Goal: Information Seeking & Learning: Find specific page/section

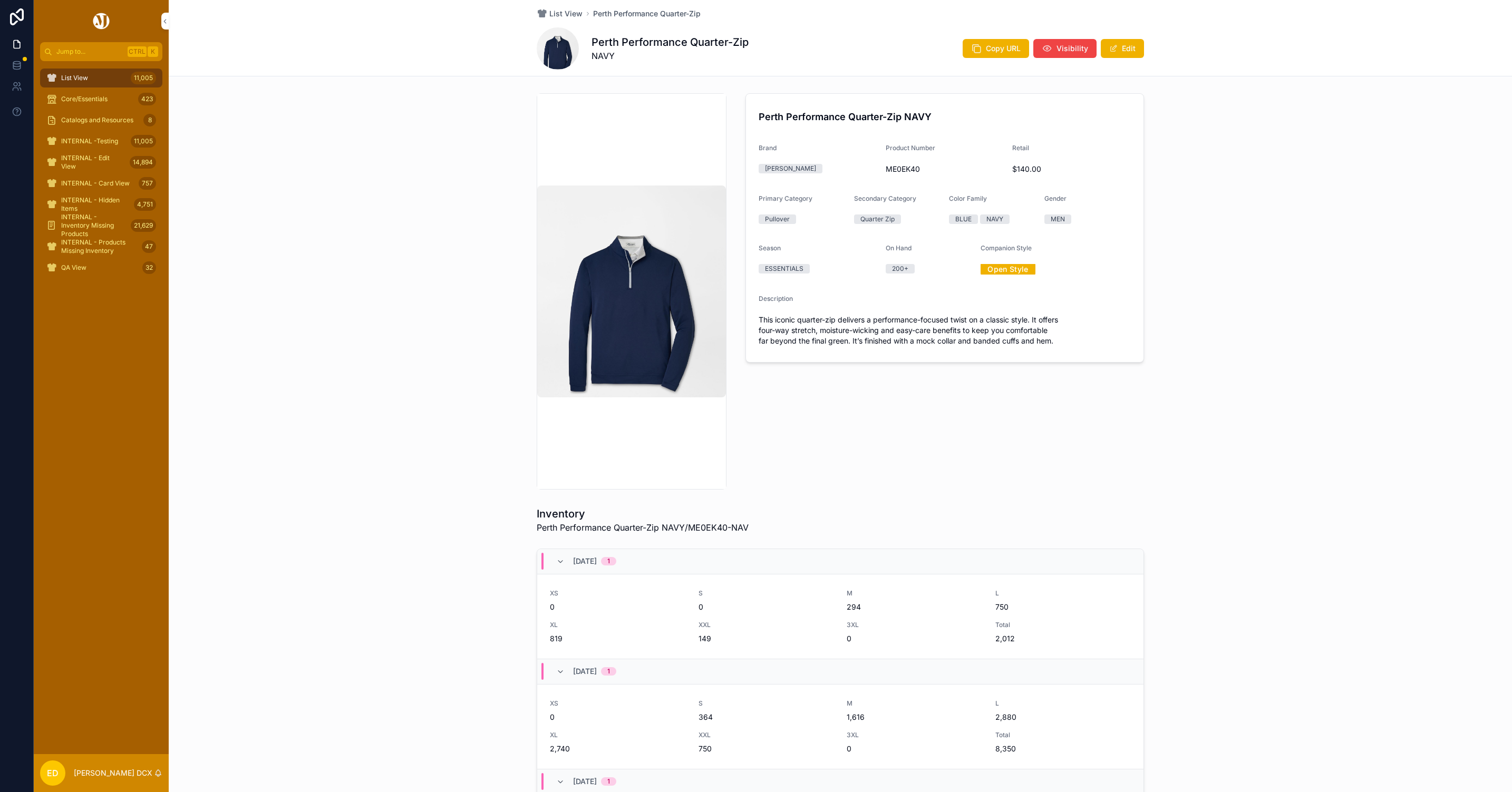
click at [1009, 268] on link "Open Style" at bounding box center [1008, 269] width 55 height 16
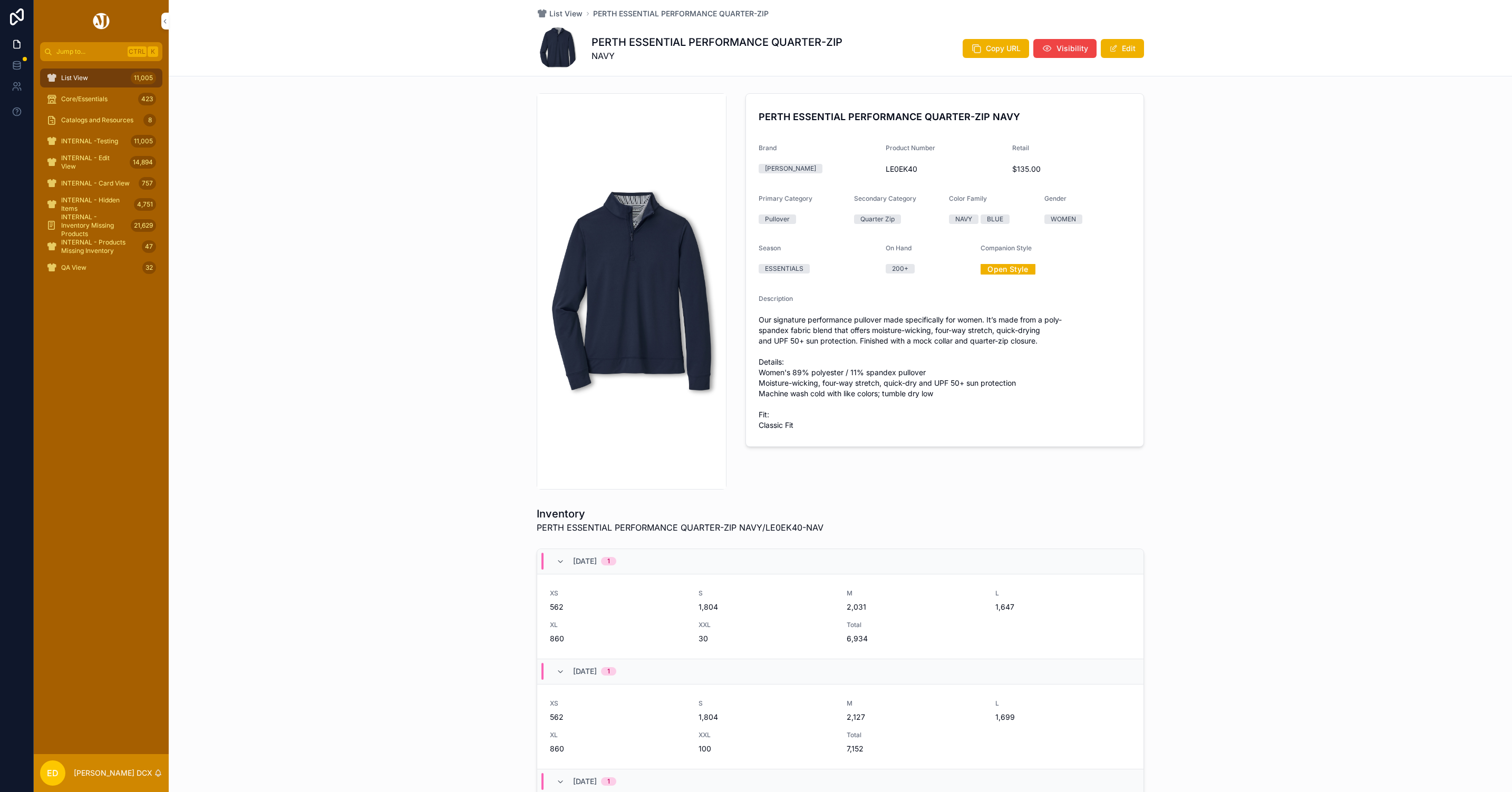
click at [986, 267] on link "Open Style" at bounding box center [1008, 269] width 55 height 16
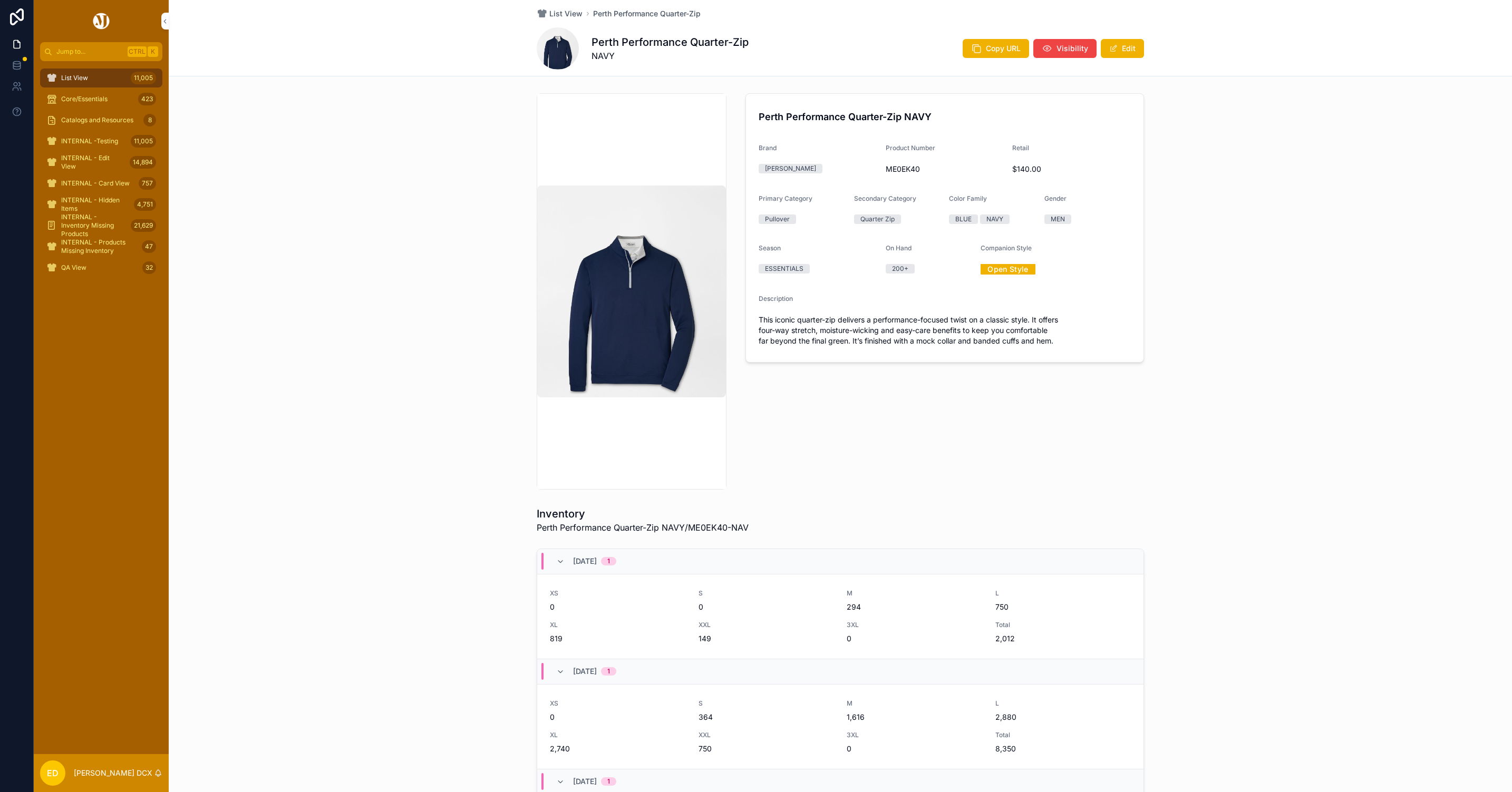
click at [1008, 270] on link "Open Style" at bounding box center [1008, 269] width 55 height 16
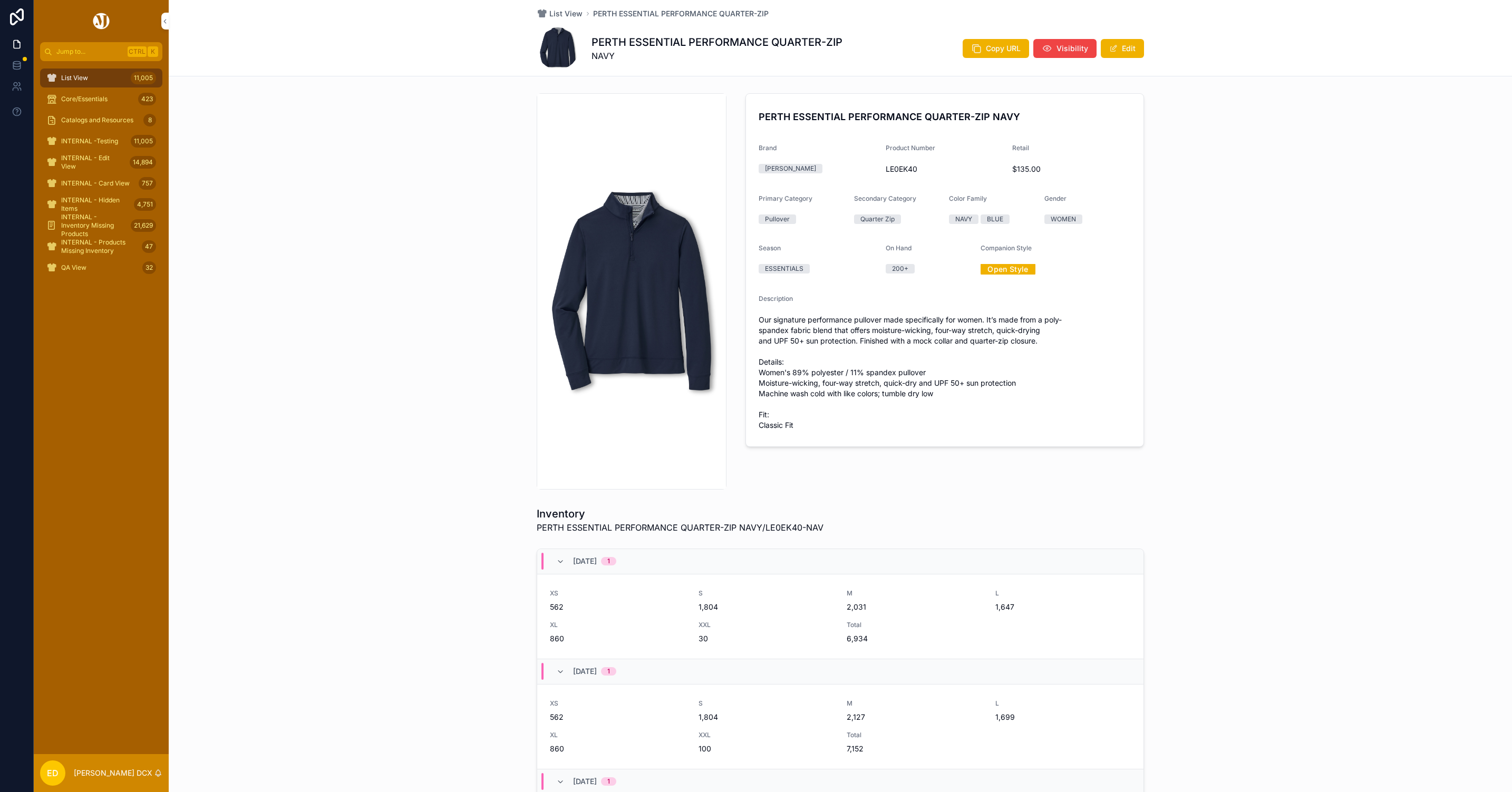
click at [1025, 268] on link "Open Style" at bounding box center [1008, 269] width 55 height 16
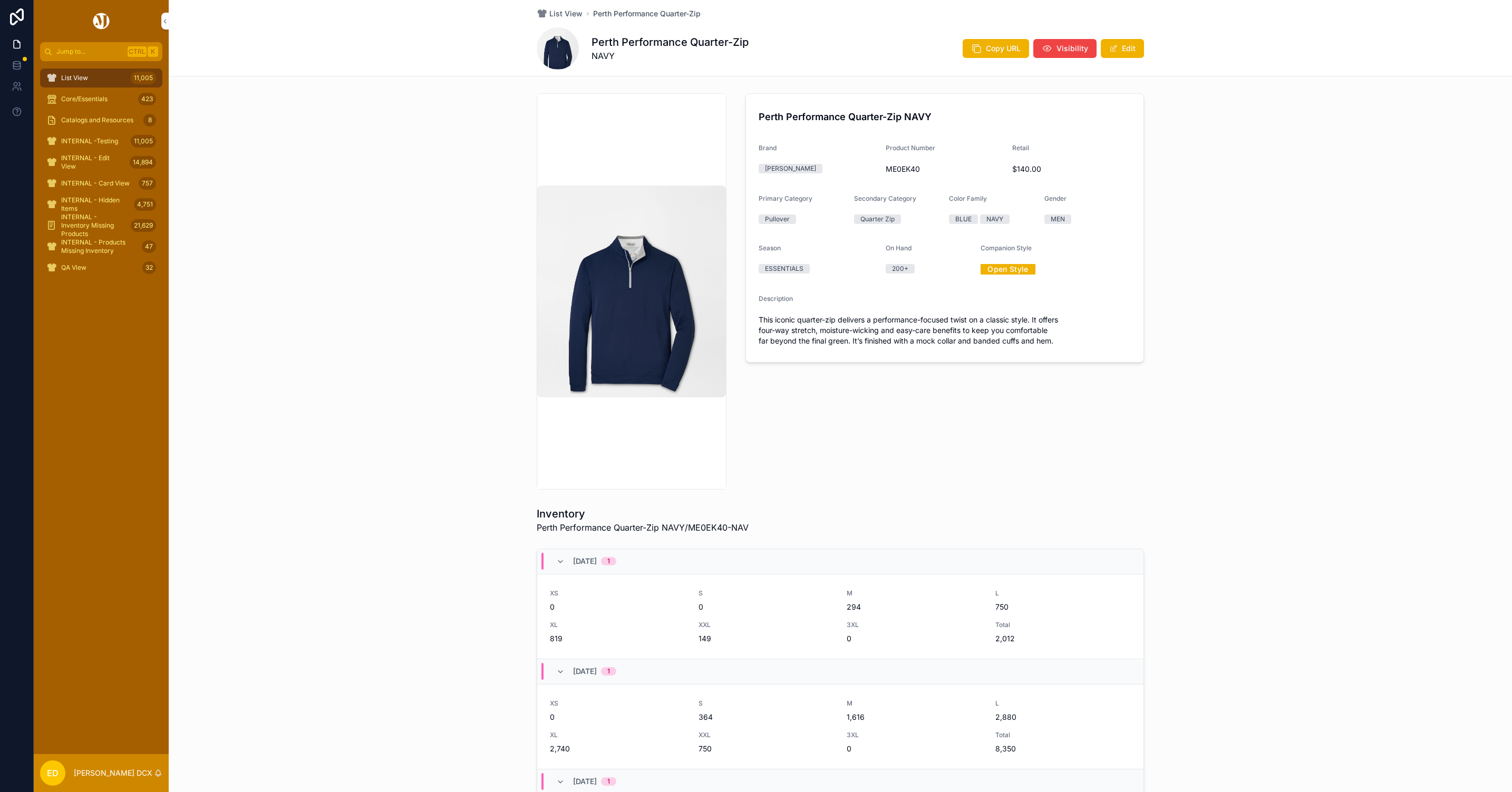
click at [89, 156] on span "INTERNAL - Edit View" at bounding box center [93, 162] width 64 height 17
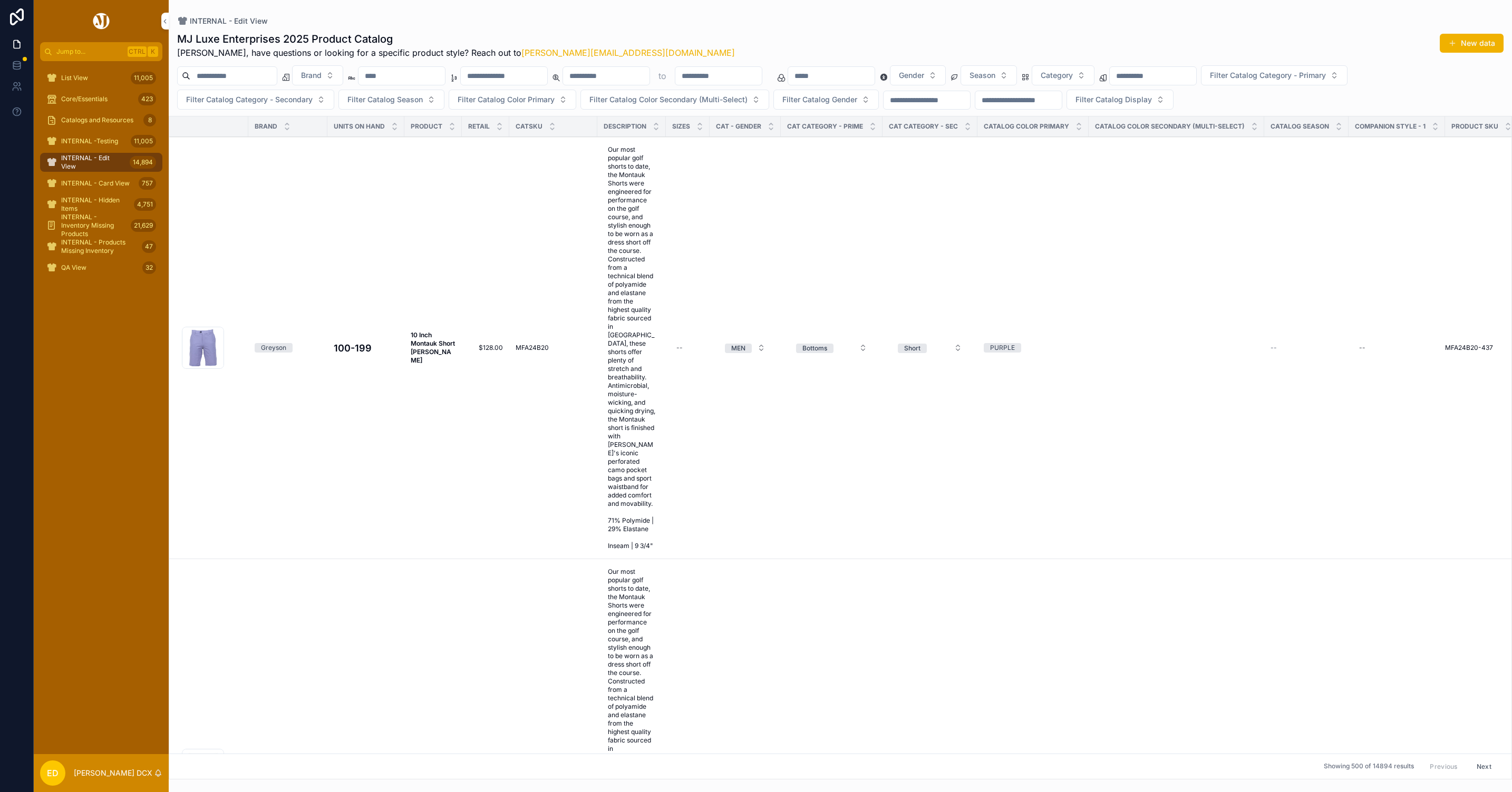
click at [536, 72] on input "scrollable content" at bounding box center [504, 76] width 87 height 15
paste input "*******"
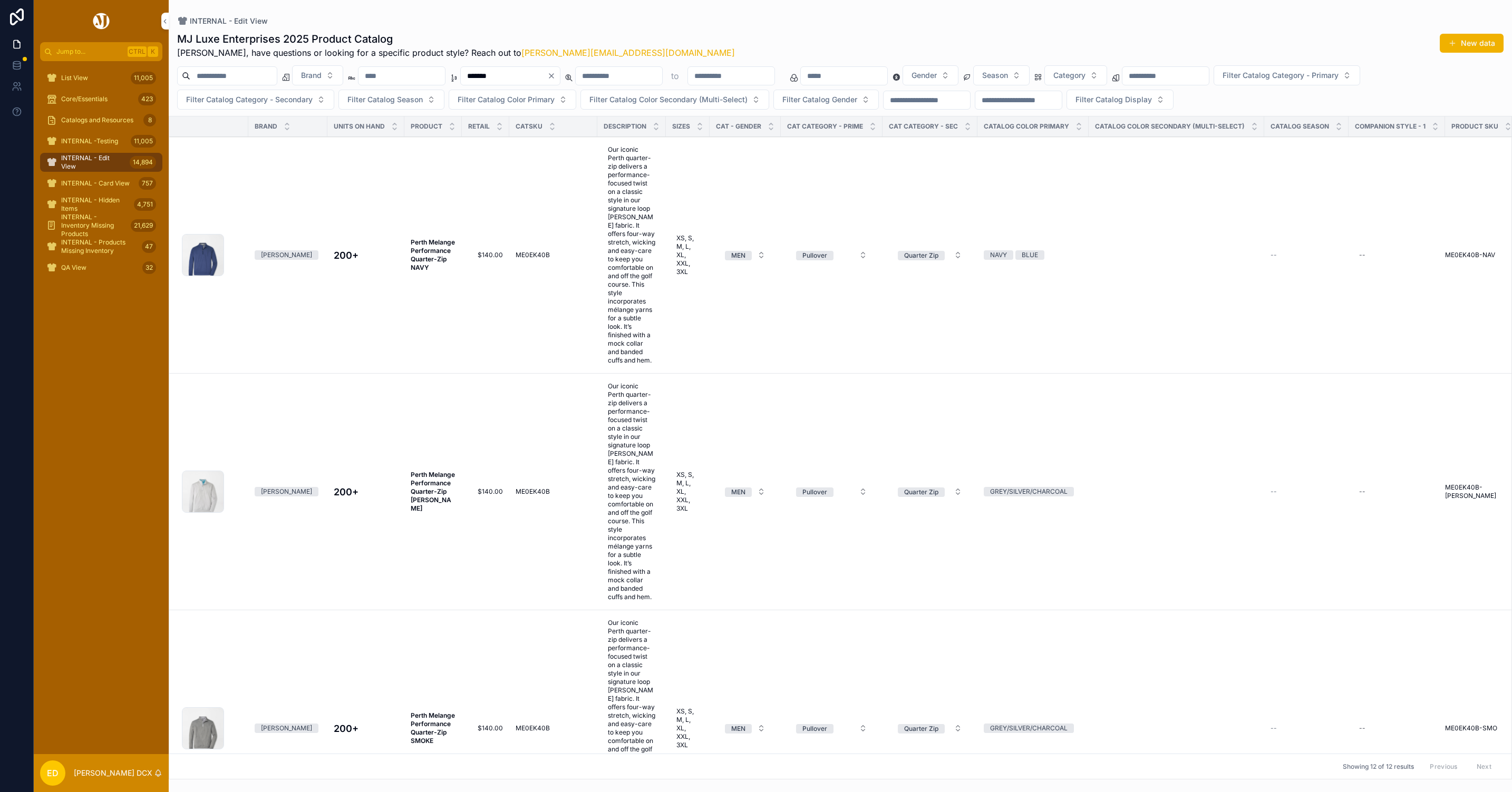
type input "*******"
click at [432, 258] on strong "Perth Melange Performance Quarter-Zip NAVY" at bounding box center [434, 254] width 46 height 33
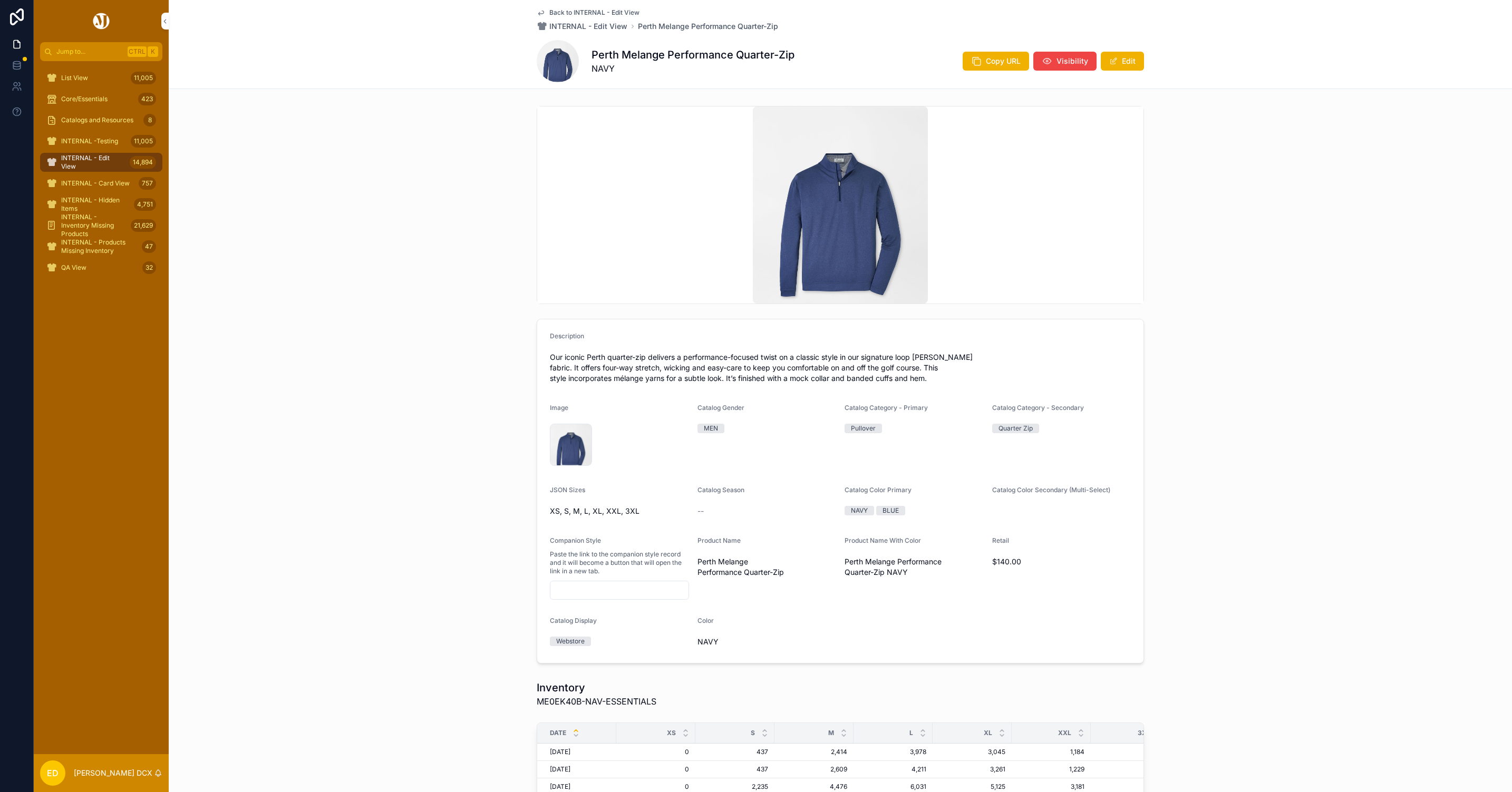
click at [1123, 53] on button "Edit" at bounding box center [1123, 61] width 43 height 19
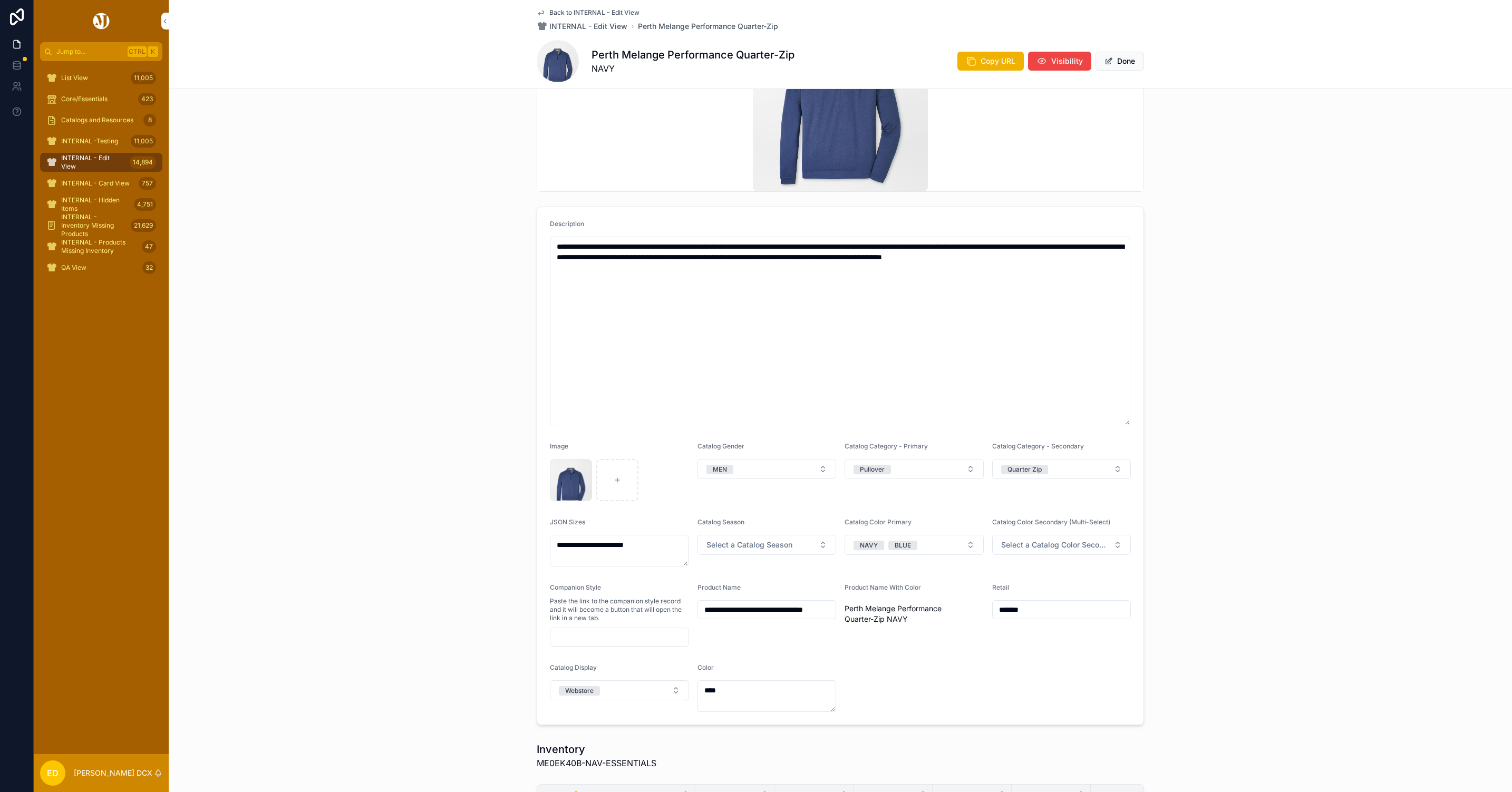
scroll to position [316, 0]
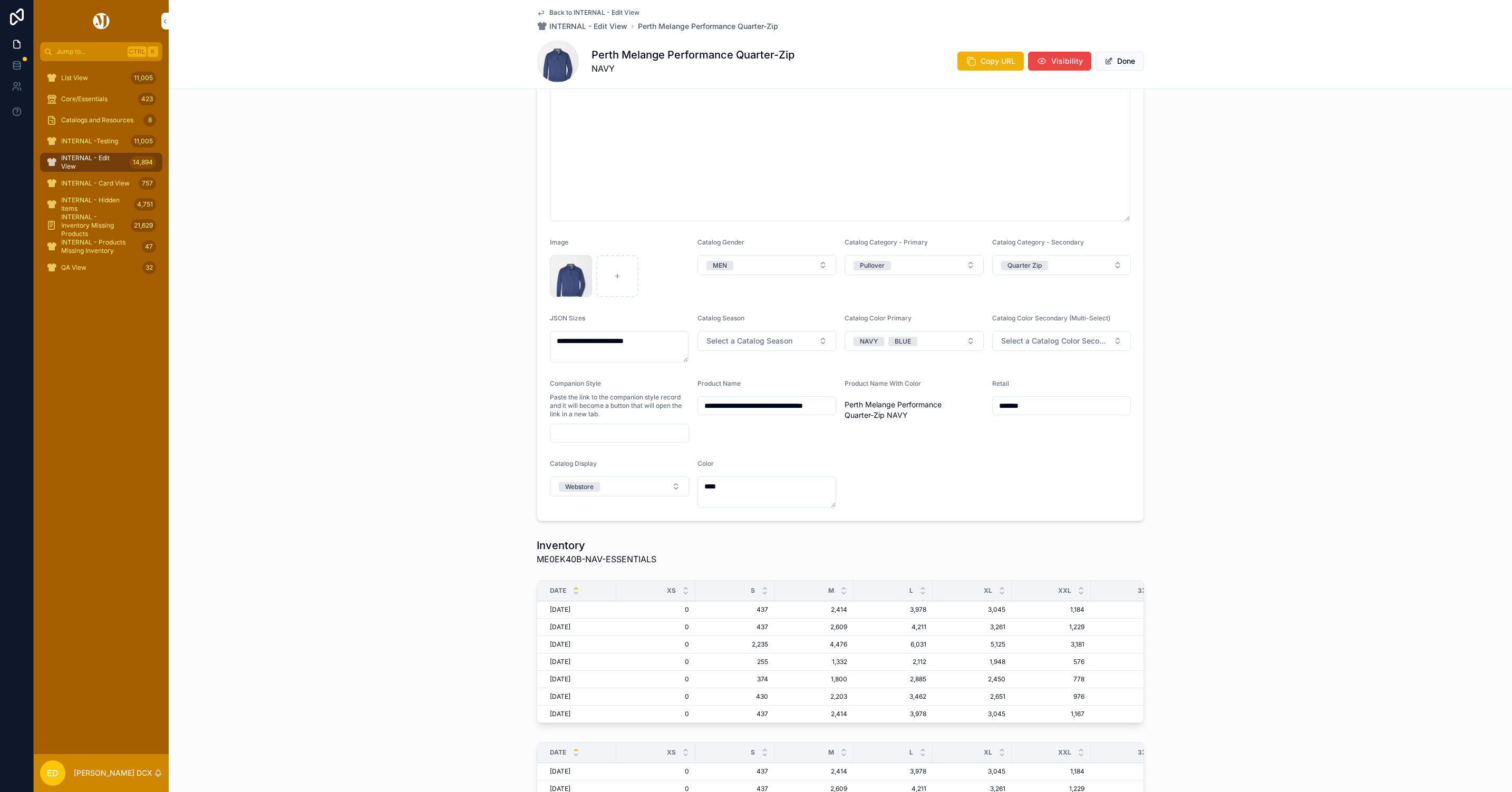
click at [618, 423] on div "Companion Style Paste the link to the companion style record and it will become…" at bounding box center [619, 411] width 139 height 63
click at [616, 429] on input "scrollable content" at bounding box center [620, 434] width 138 height 15
click at [483, 426] on div "**********" at bounding box center [840, 155] width 1343 height 740
click at [92, 160] on span "INTERNAL - Edit View" at bounding box center [93, 162] width 64 height 17
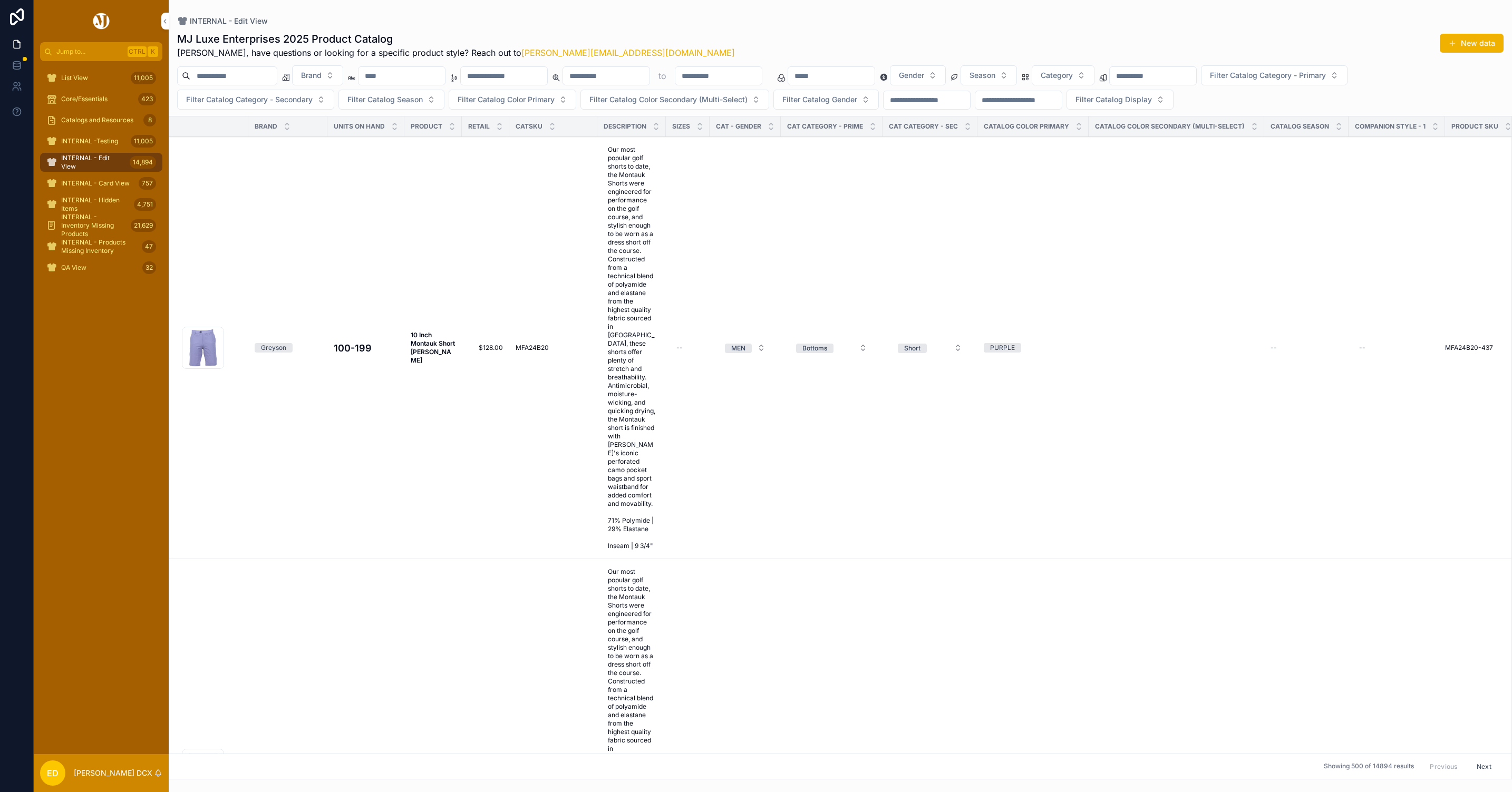
drag, startPoint x: 406, startPoint y: 75, endPoint x: 421, endPoint y: 75, distance: 15.0
click at [406, 75] on input "scrollable content" at bounding box center [401, 76] width 87 height 15
paste input "**********"
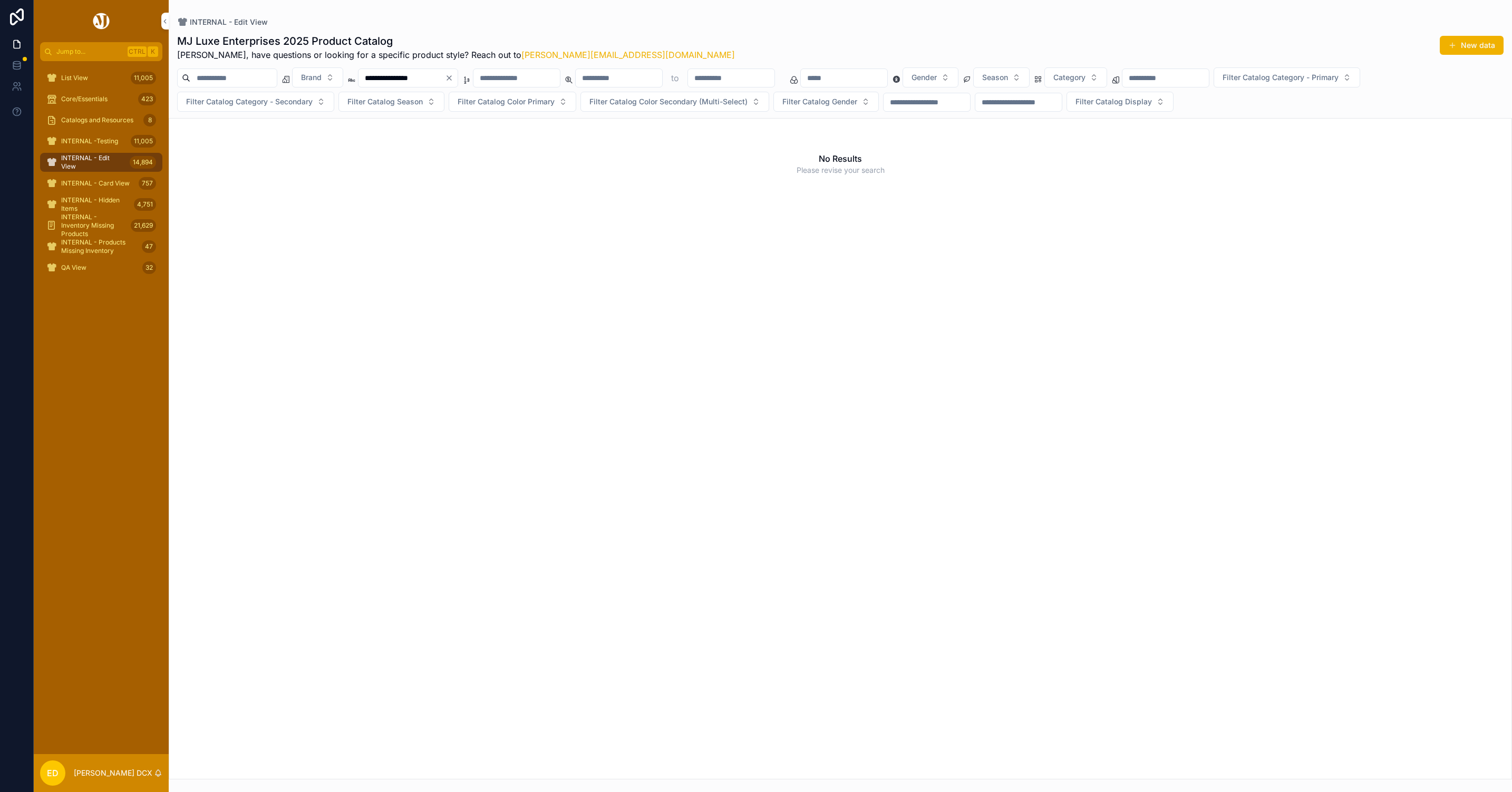
drag, startPoint x: 414, startPoint y: 77, endPoint x: 440, endPoint y: 77, distance: 26.0
click at [416, 77] on input "**********" at bounding box center [401, 78] width 87 height 15
drag, startPoint x: 409, startPoint y: 181, endPoint x: 1012, endPoint y: 262, distance: 608.4
click at [1012, 262] on div "No Results Please revise your search" at bounding box center [840, 449] width 1343 height 662
click at [322, 78] on span "Brand" at bounding box center [311, 78] width 21 height 11
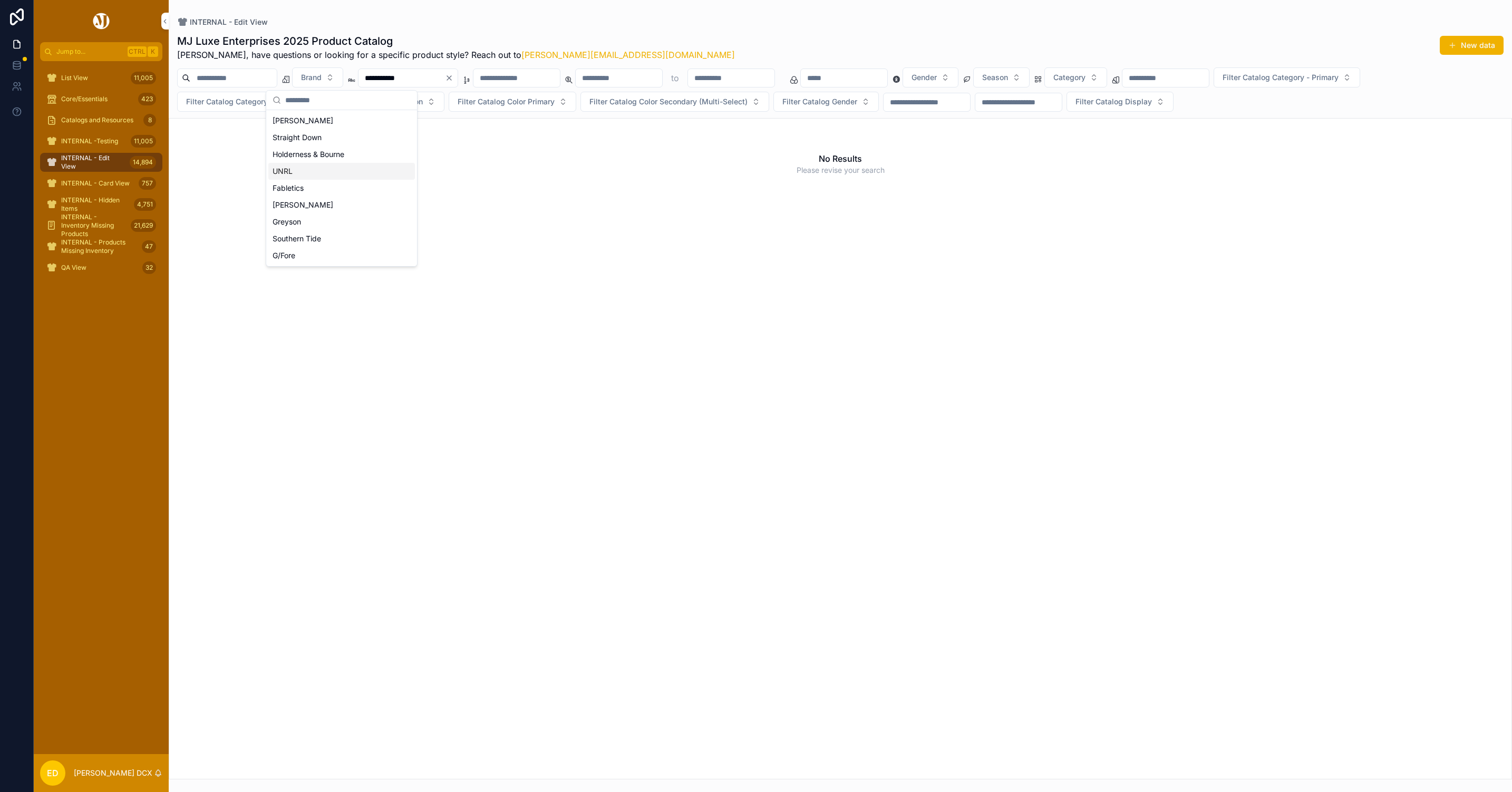
click at [291, 173] on div "UNRL" at bounding box center [342, 171] width 146 height 17
click at [682, 36] on div "MJ Luxe Enterprises 2025 Product Catalog Erwin, have questions or looking for a…" at bounding box center [841, 47] width 1327 height 28
drag, startPoint x: 461, startPoint y: 78, endPoint x: 422, endPoint y: 81, distance: 39.1
click at [422, 81] on input "**********" at bounding box center [418, 79] width 87 height 15
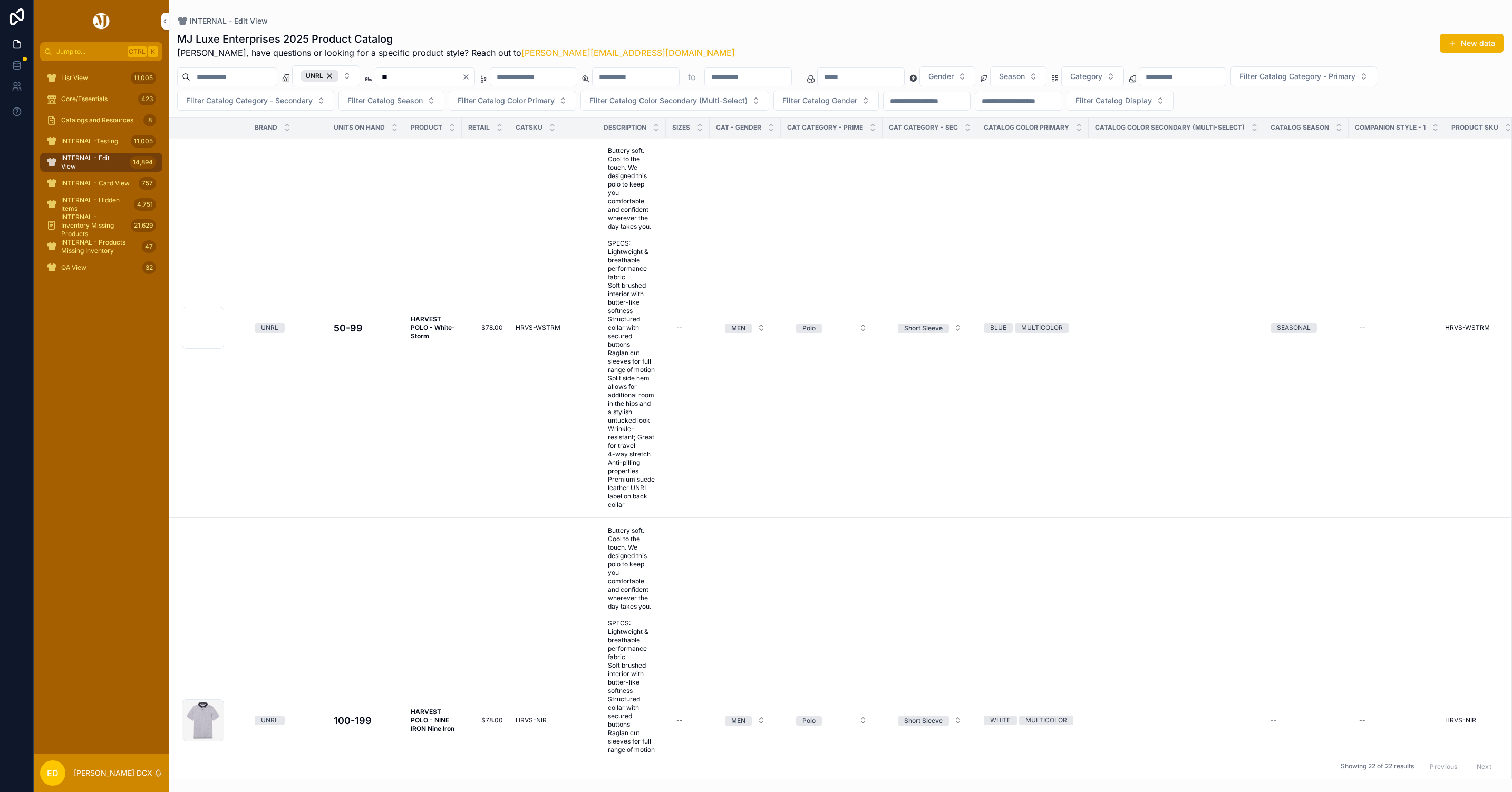
type input "*"
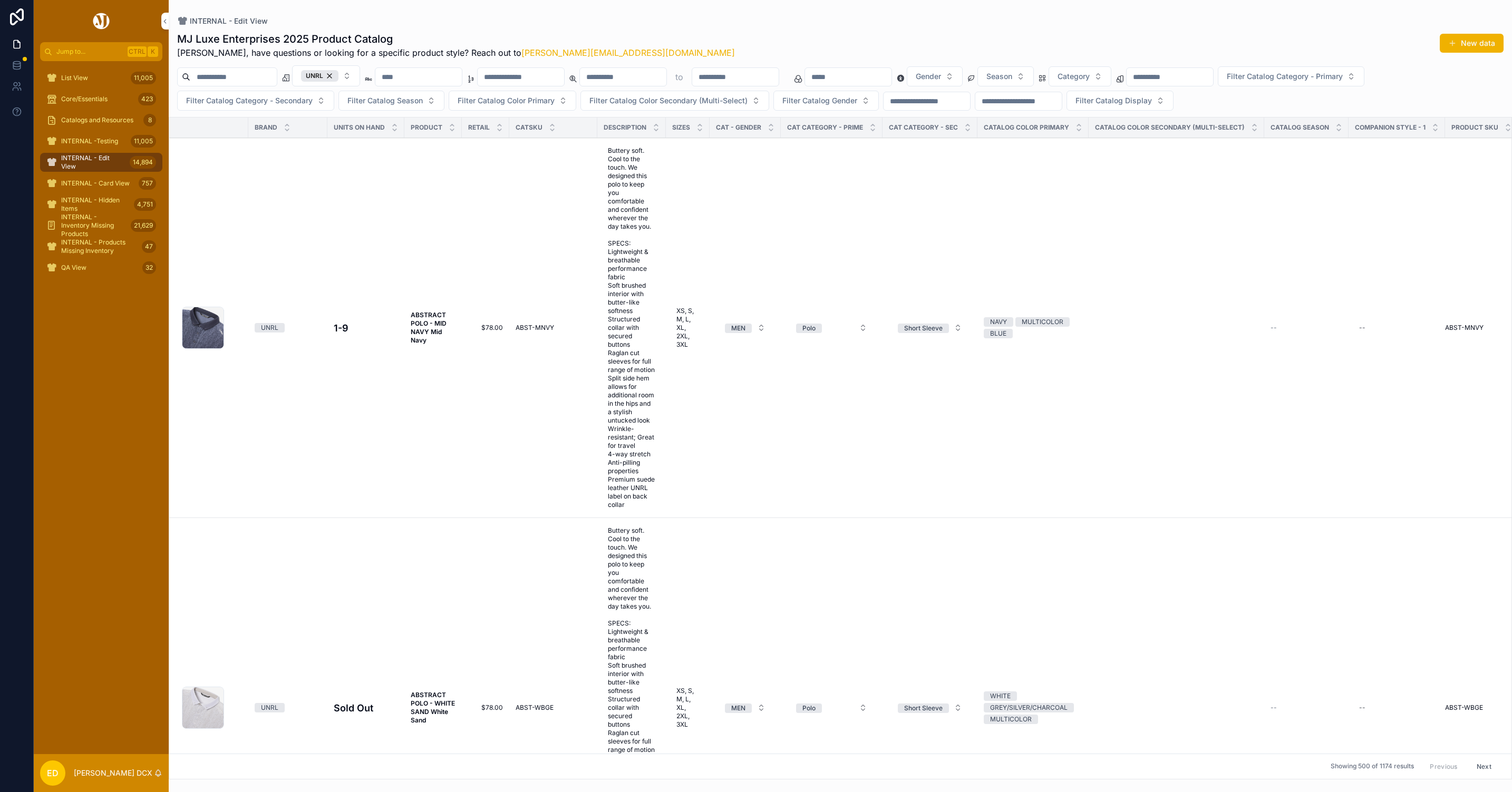
click at [268, 100] on span "Filter Catalog Category - Secondary" at bounding box center [249, 101] width 126 height 11
click at [1343, 78] on span "Filter Catalog Category - Primary" at bounding box center [1284, 77] width 116 height 11
click at [1360, 204] on div "Vest" at bounding box center [1415, 207] width 146 height 17
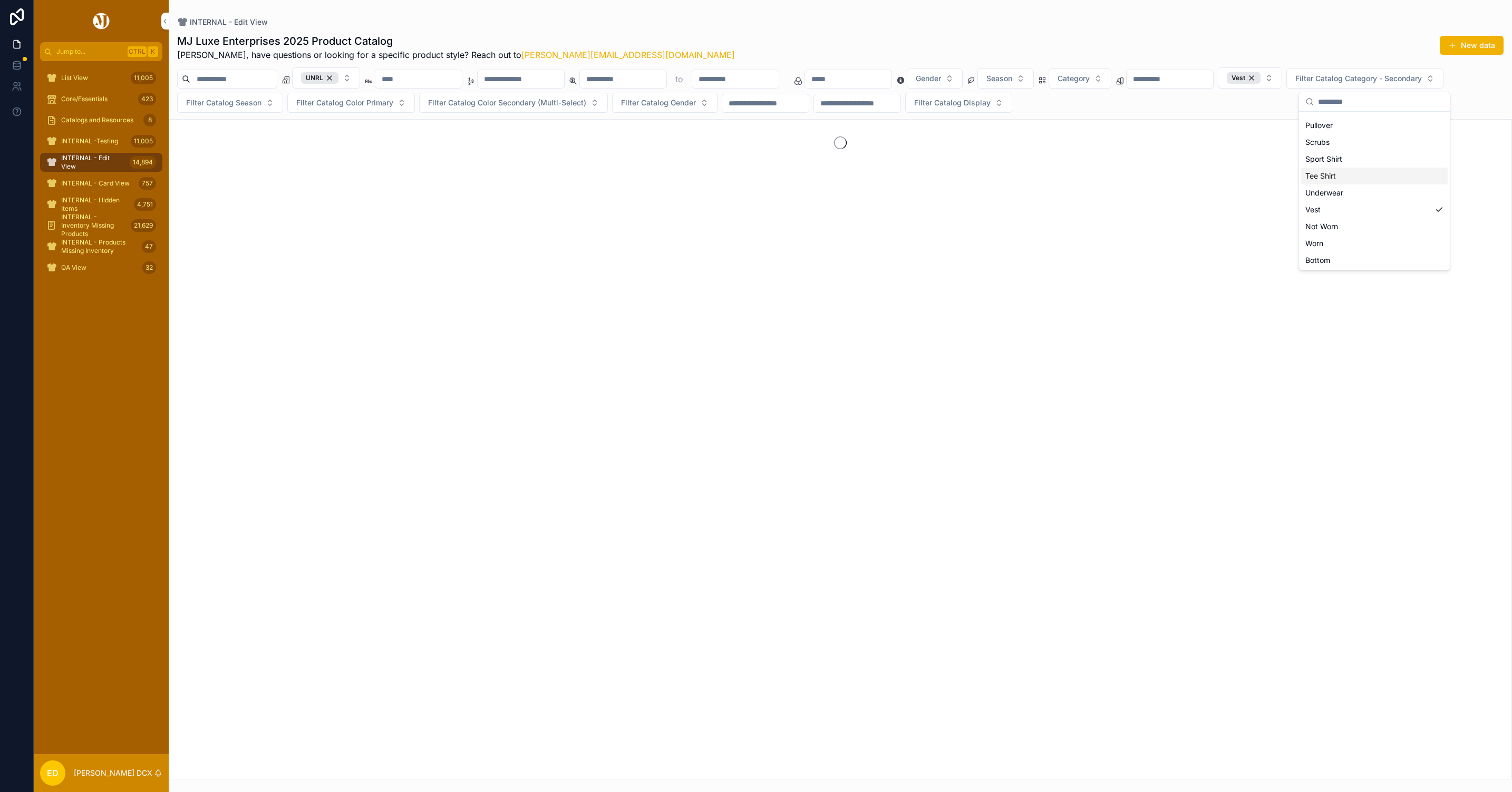
click at [1010, 38] on div "MJ Luxe Enterprises 2025 Product Catalog Erwin, have questions or looking for a…" at bounding box center [841, 47] width 1327 height 28
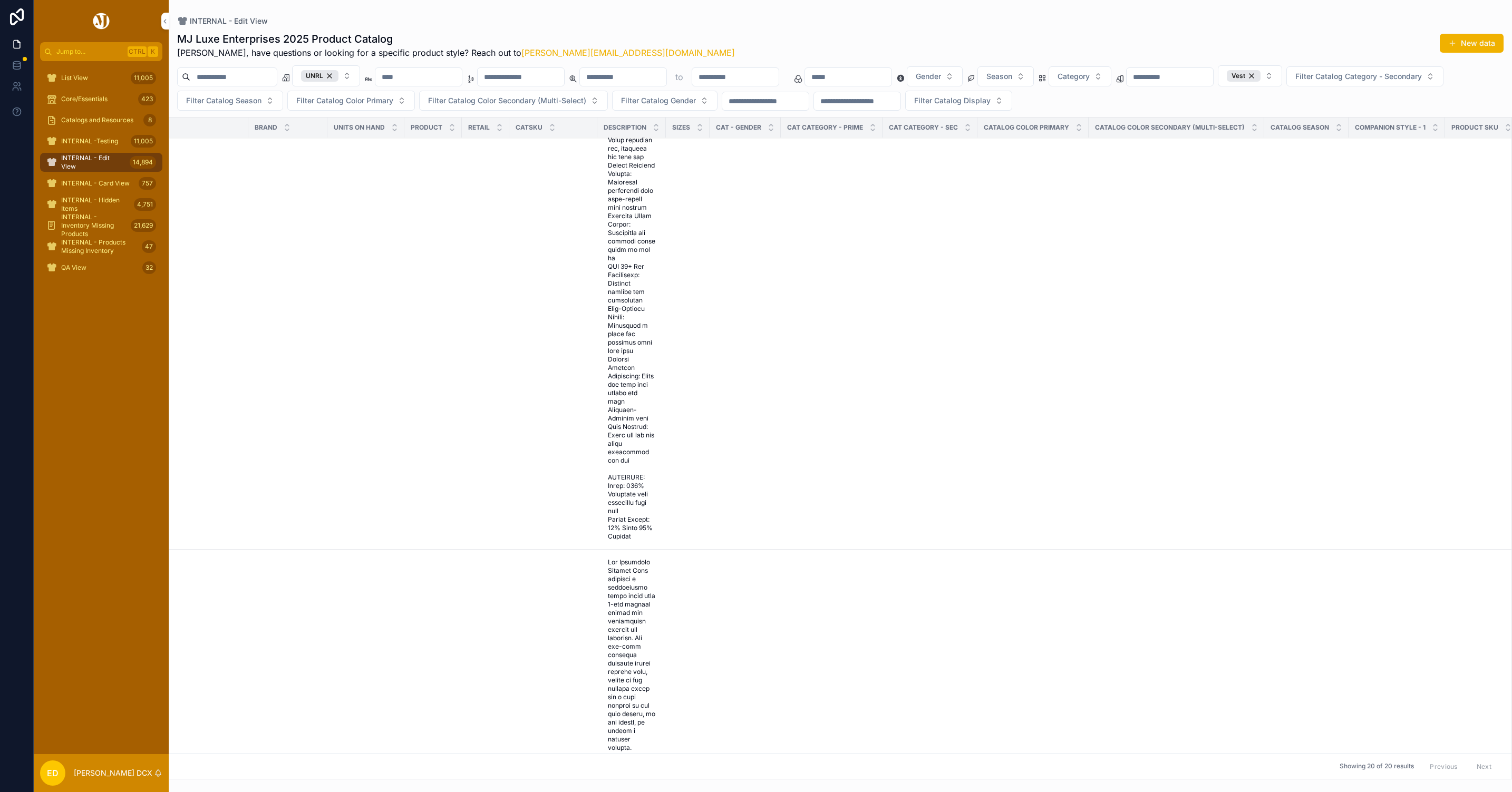
scroll to position [0, 0]
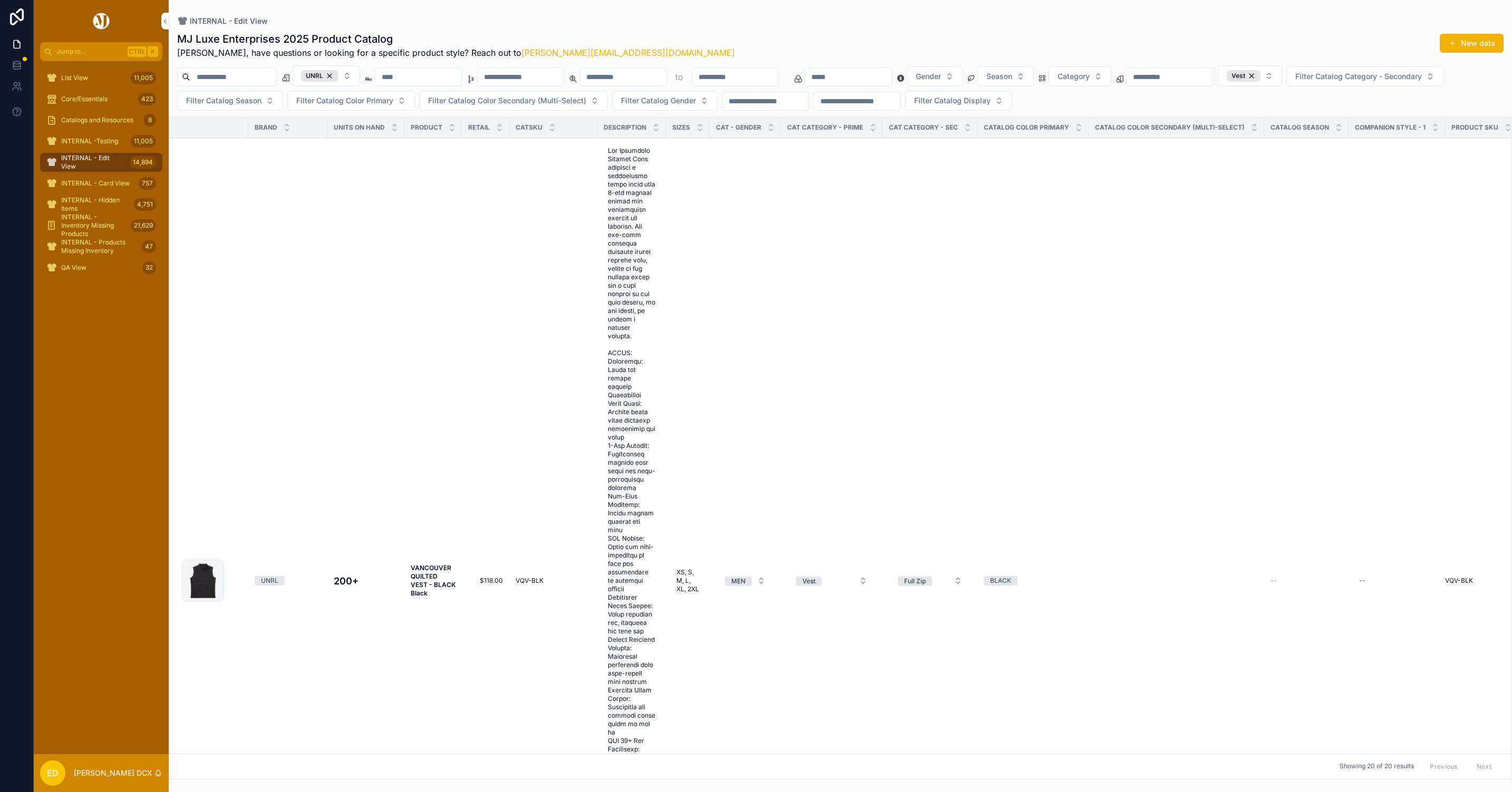
click at [1023, 89] on div "UNRL to Gender Season Category Vest Filter Catalog Category - Secondary Filter …" at bounding box center [840, 88] width 1343 height 46
click at [941, 76] on span "Gender" at bounding box center [929, 77] width 26 height 11
click at [986, 117] on div "MEN" at bounding box center [1032, 119] width 146 height 17
click at [788, 30] on div "MJ Luxe Enterprises 2025 Product Catalog Erwin, have questions or looking for a…" at bounding box center [840, 403] width 1343 height 754
click at [950, 75] on div "MEN" at bounding box center [933, 75] width 34 height 11
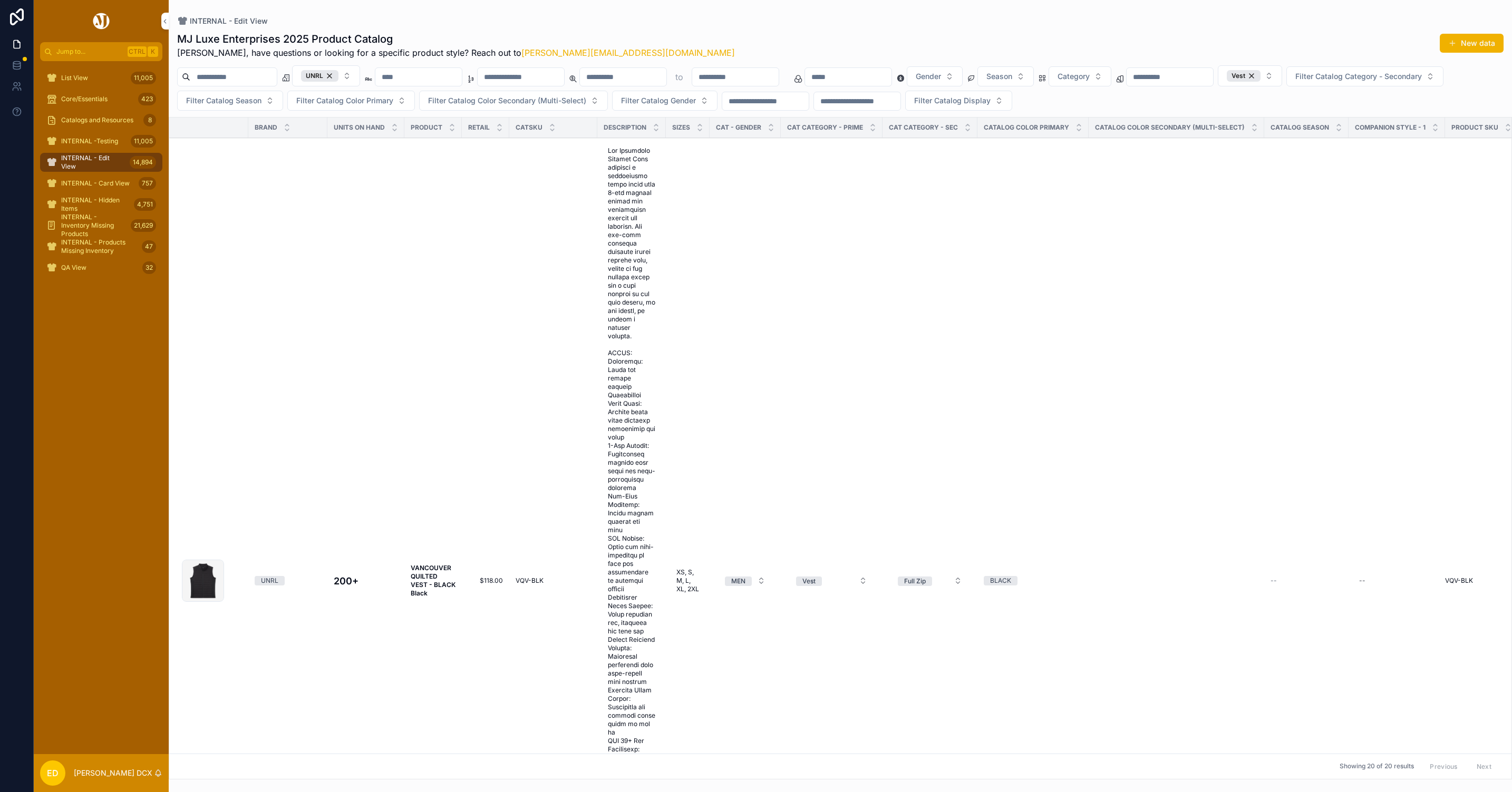
click at [941, 78] on span "Gender" at bounding box center [929, 77] width 26 height 11
click at [1027, 136] on div "WOMEN" at bounding box center [1032, 137] width 146 height 17
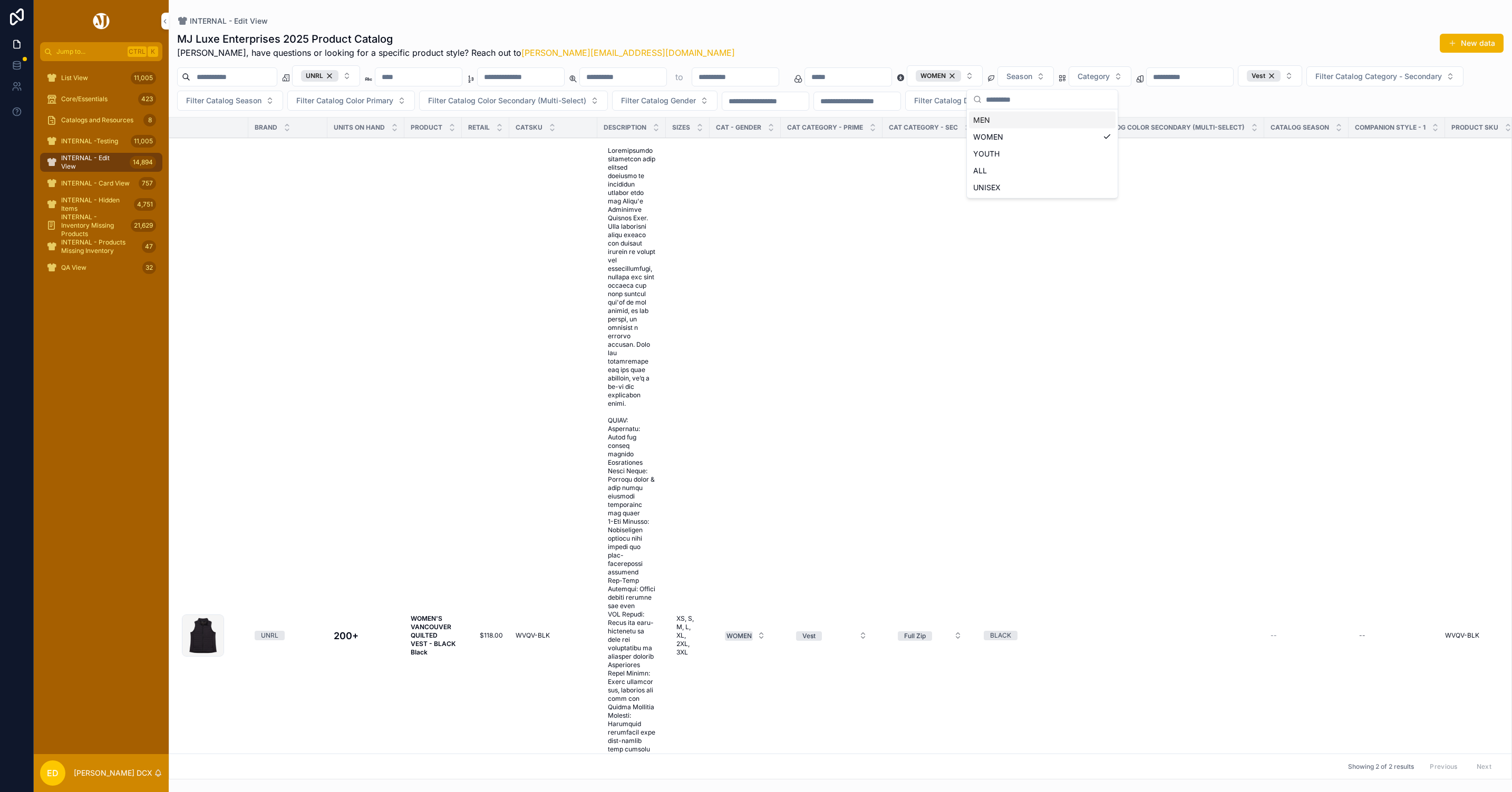
click at [1046, 119] on div "MEN" at bounding box center [1042, 119] width 146 height 17
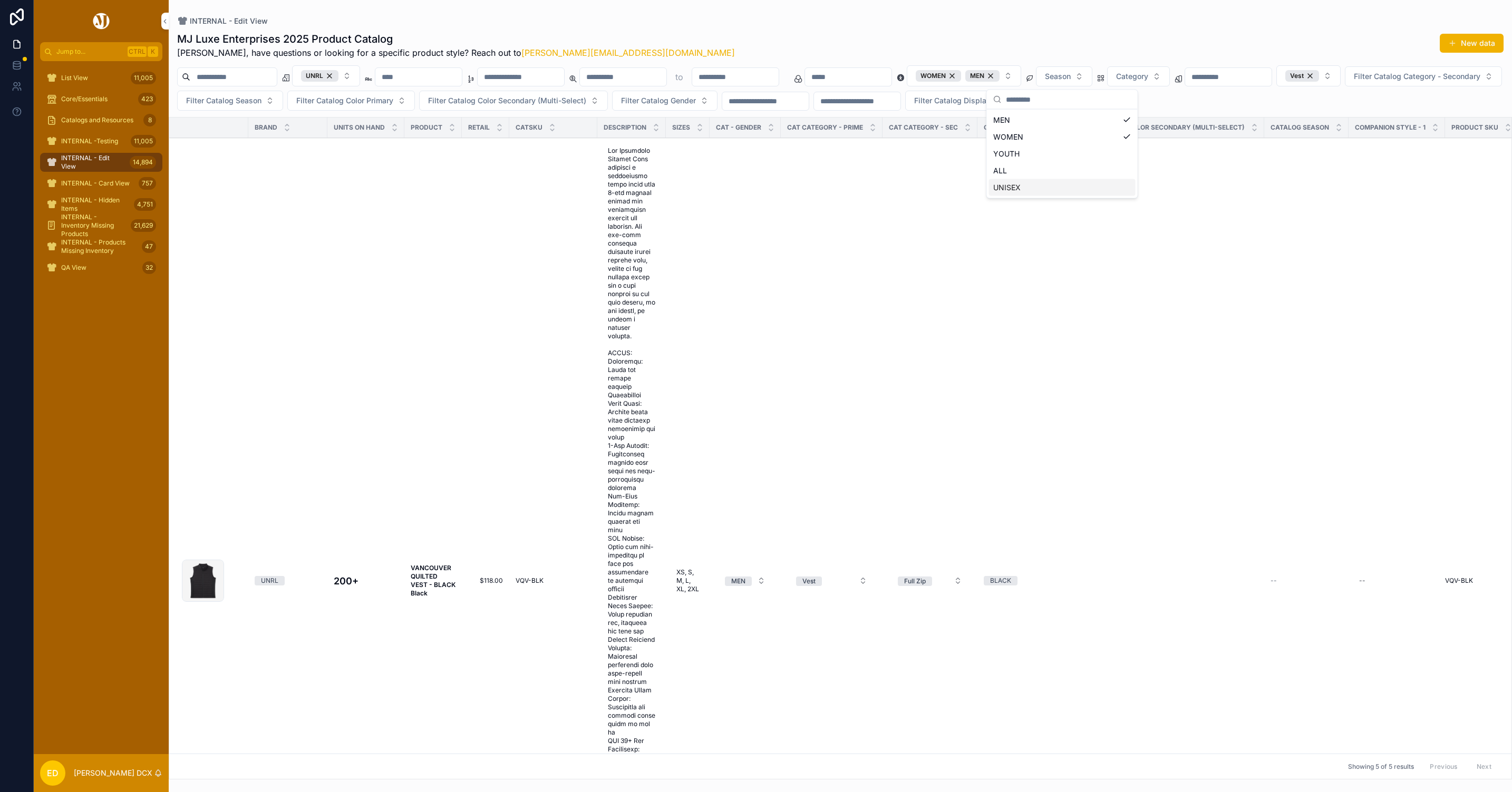
click at [424, 568] on strong "VANCOUVER QUILTED VEST - BLACK Black" at bounding box center [434, 580] width 46 height 33
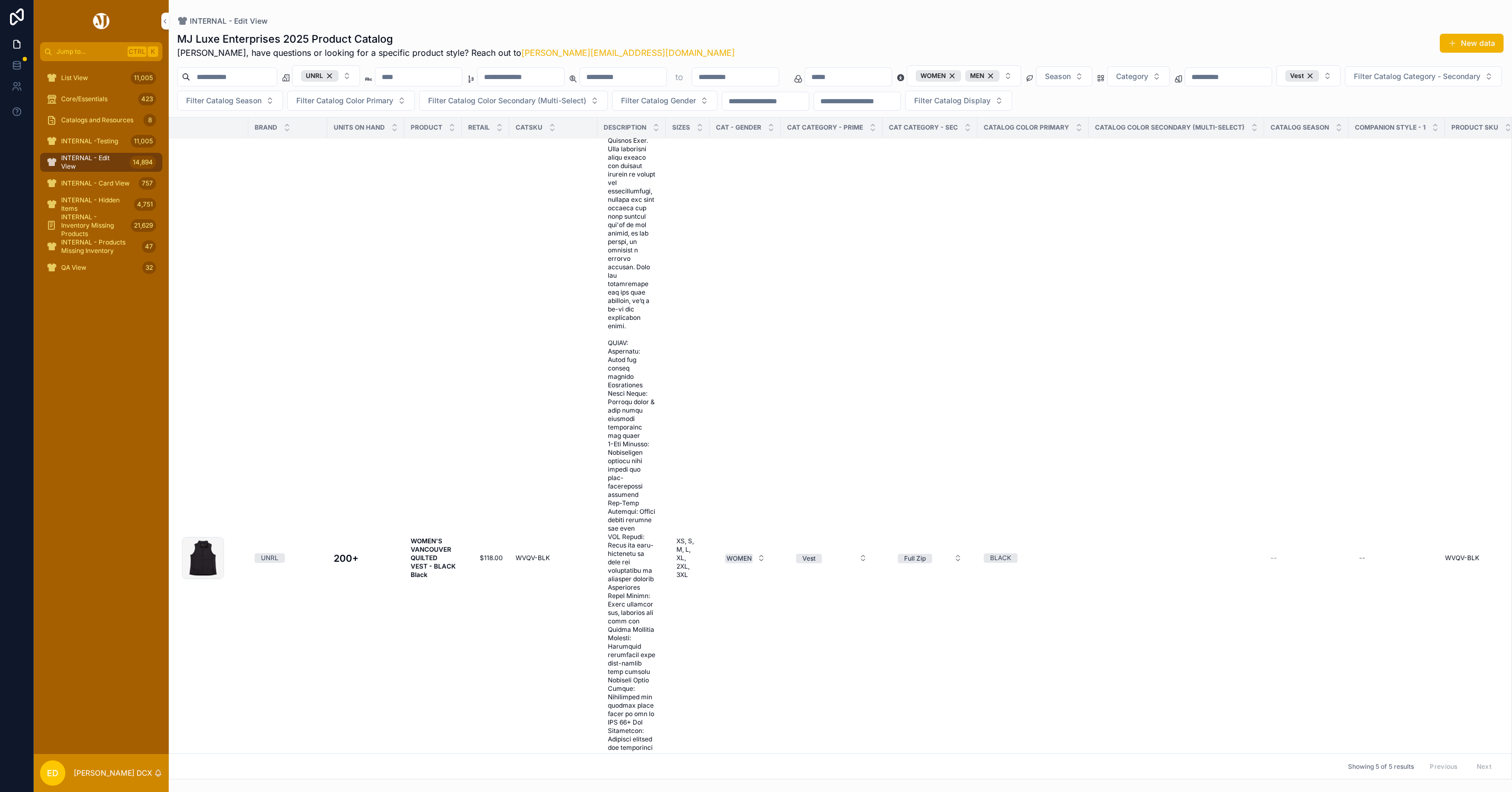
scroll to position [2847, 0]
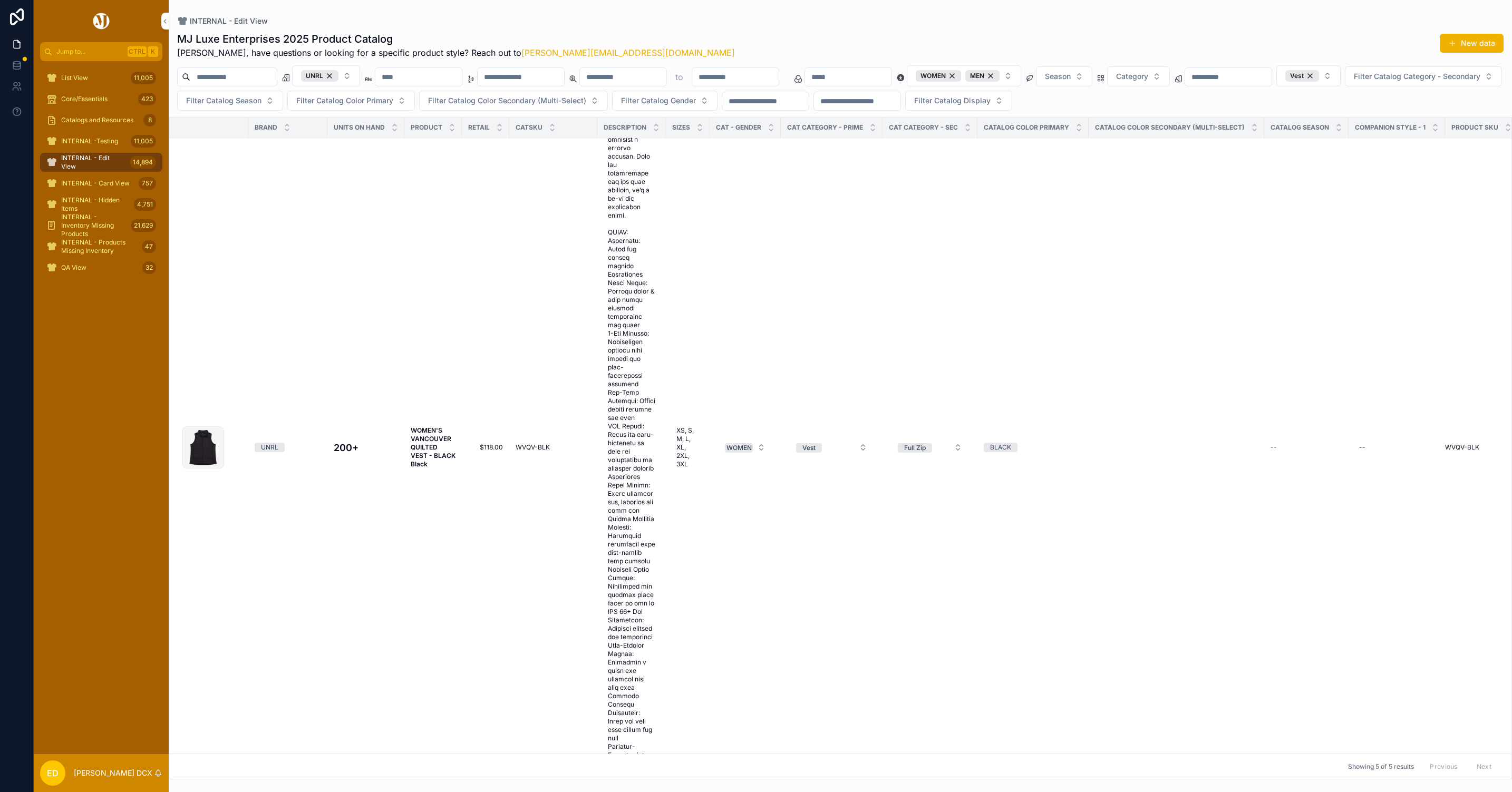
click at [432, 426] on strong "WOMEN'S VANCOUVER QUILTED VEST - BLACK Black" at bounding box center [434, 447] width 46 height 42
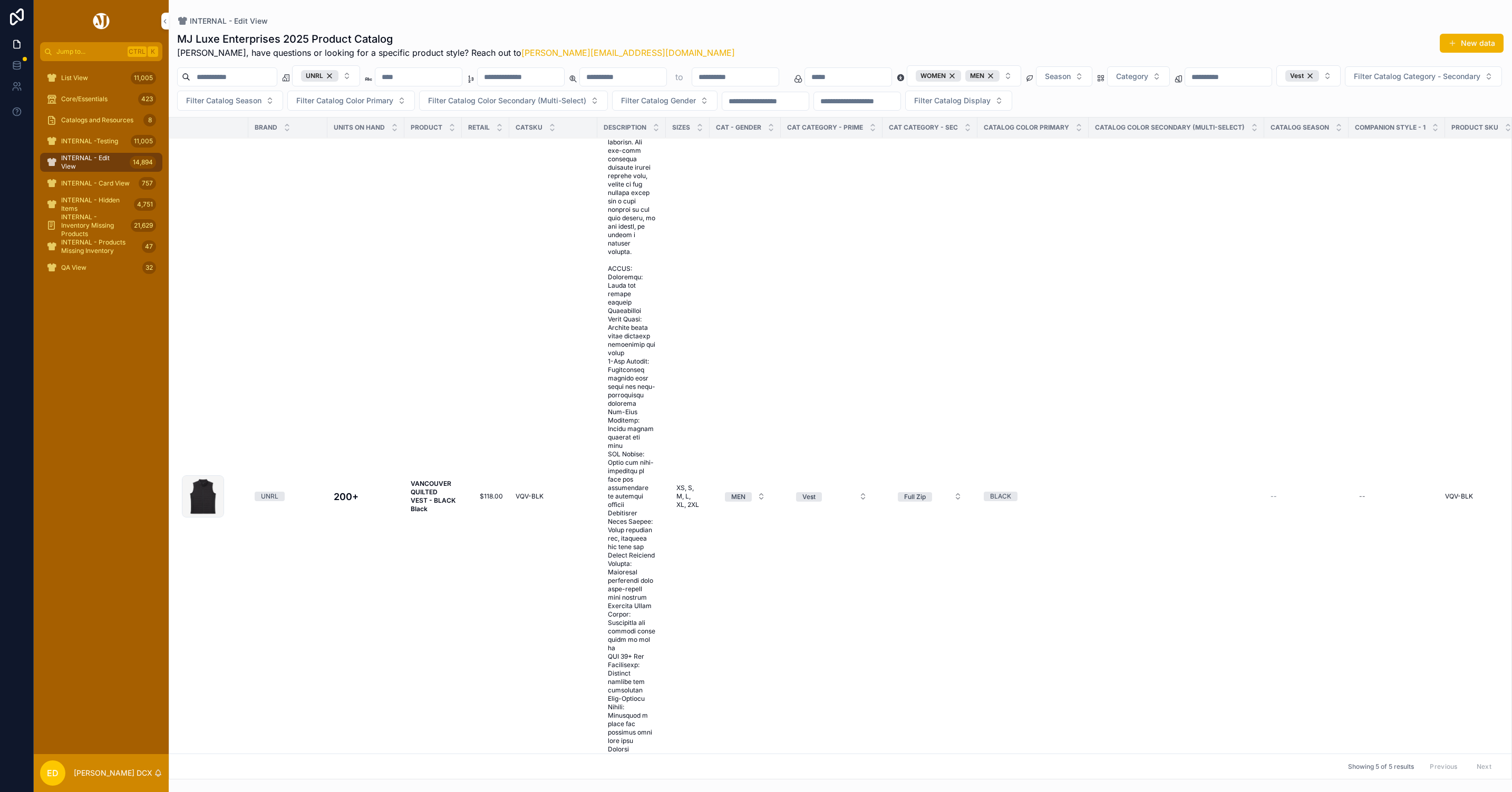
scroll to position [0, 0]
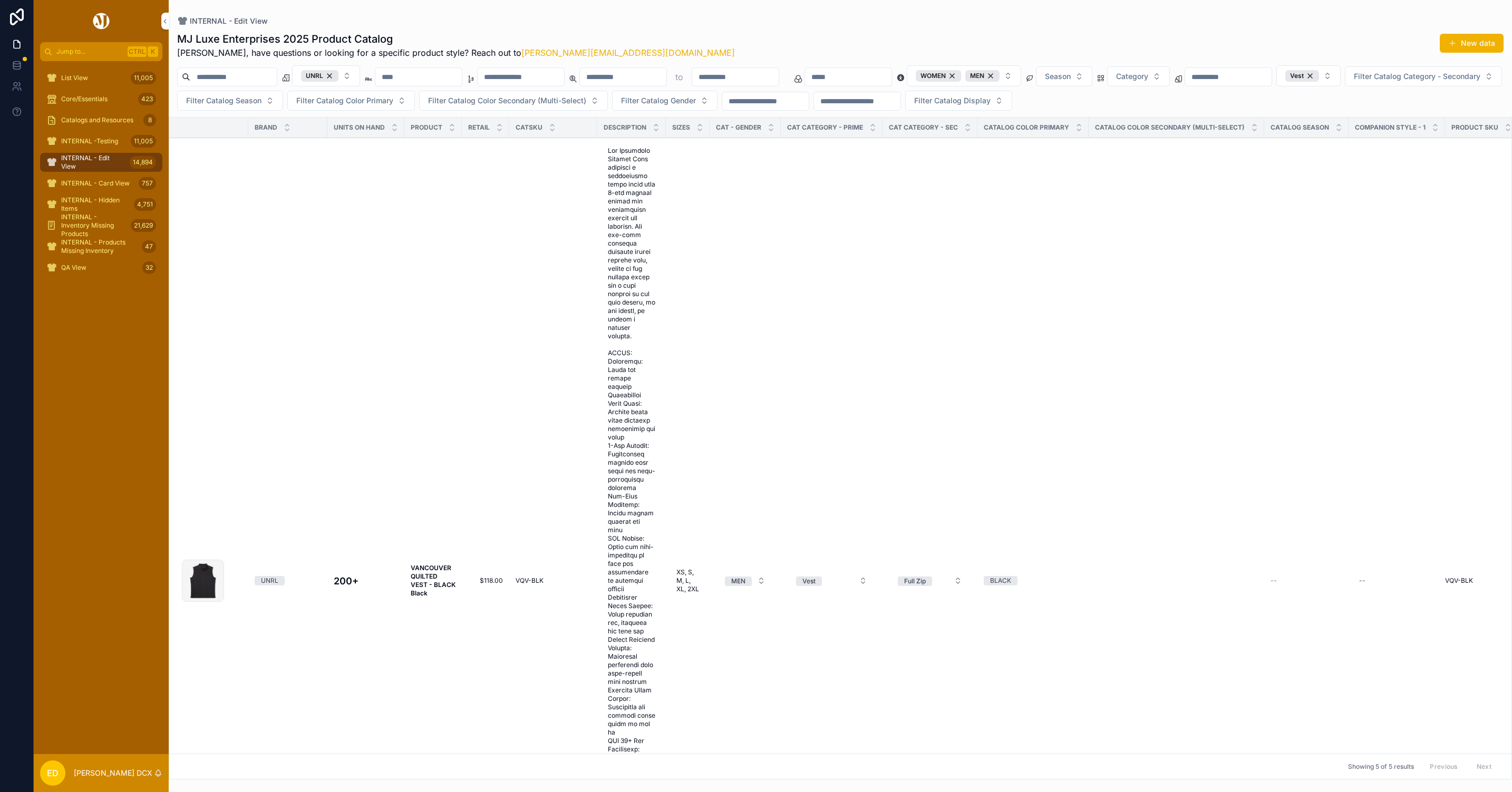
click at [435, 568] on strong "VANCOUVER QUILTED VEST - BLACK Black" at bounding box center [434, 580] width 46 height 33
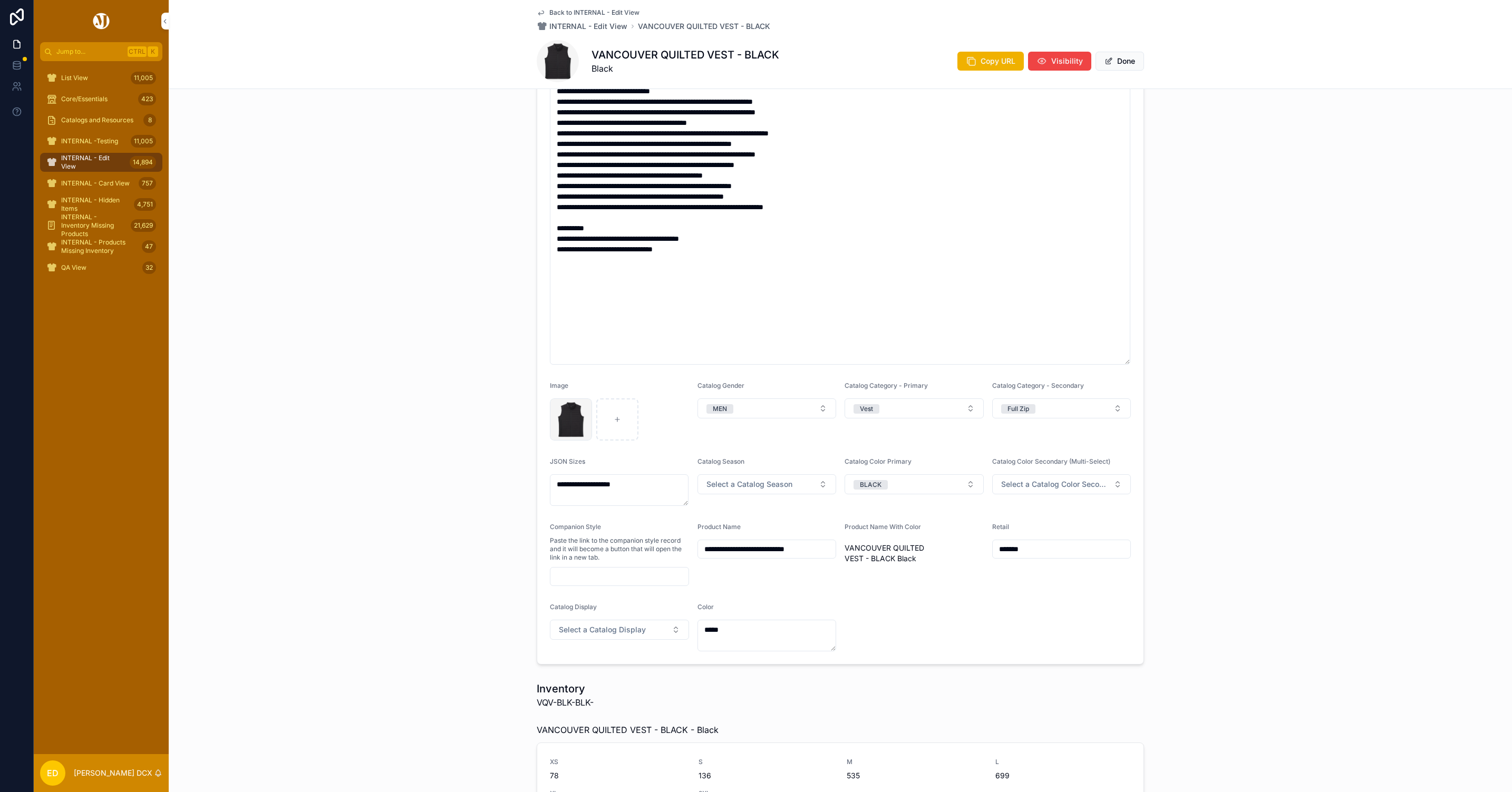
scroll to position [475, 0]
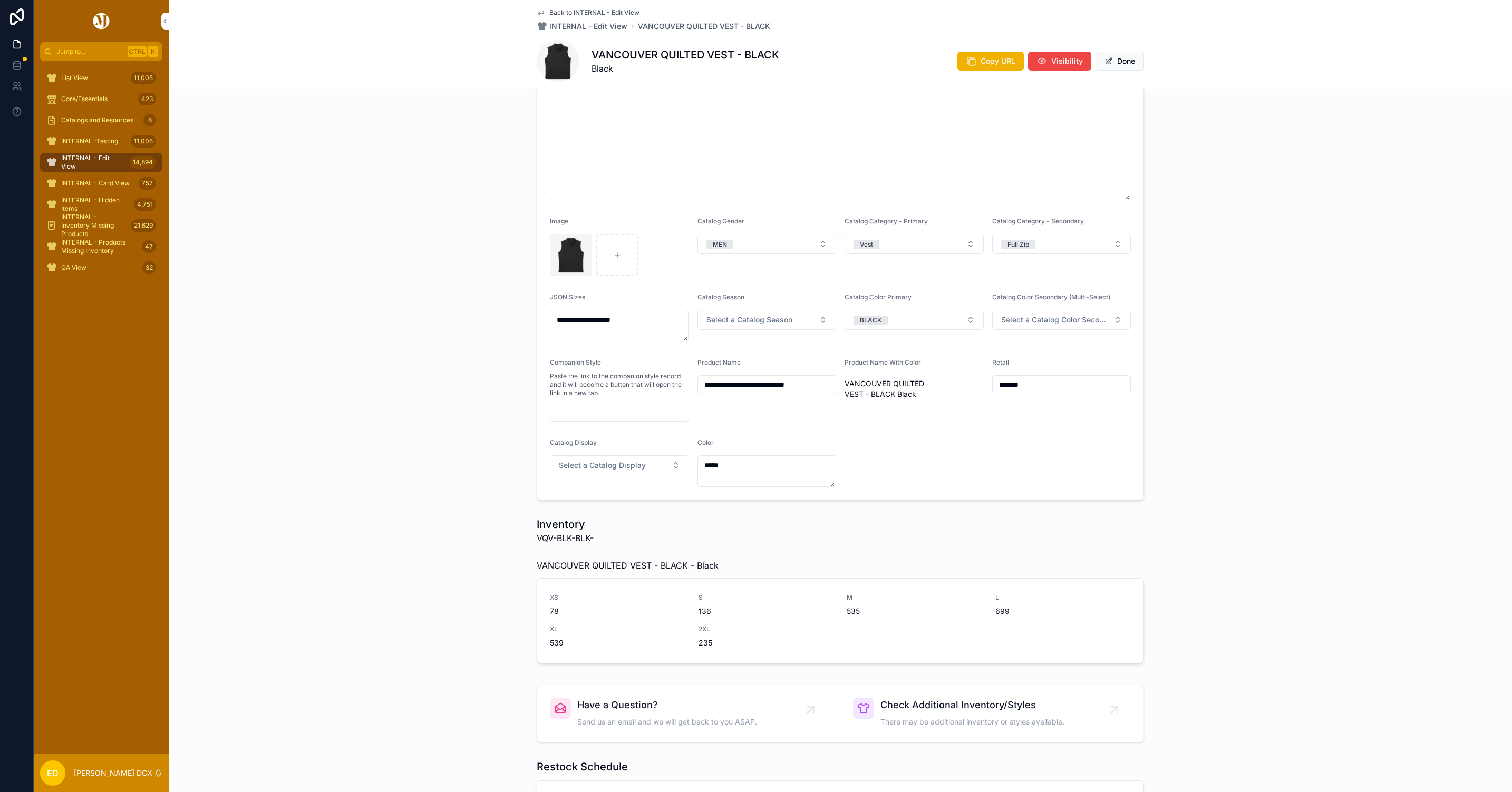
click at [596, 404] on div "scrollable content" at bounding box center [619, 412] width 139 height 19
paste input "**********"
type input "**********"
click at [1121, 426] on form "**********" at bounding box center [840, 172] width 606 height 654
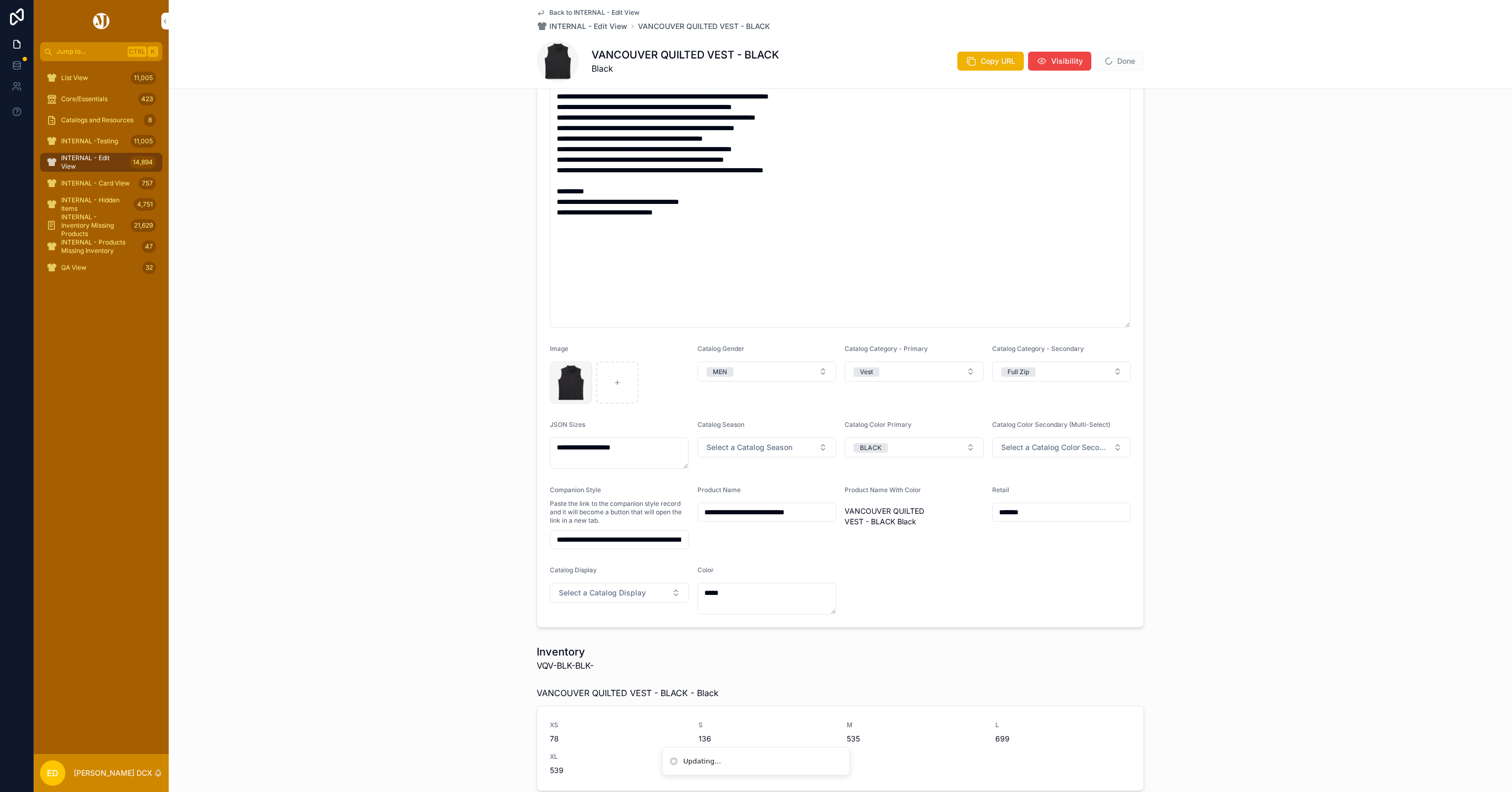
scroll to position [158, 0]
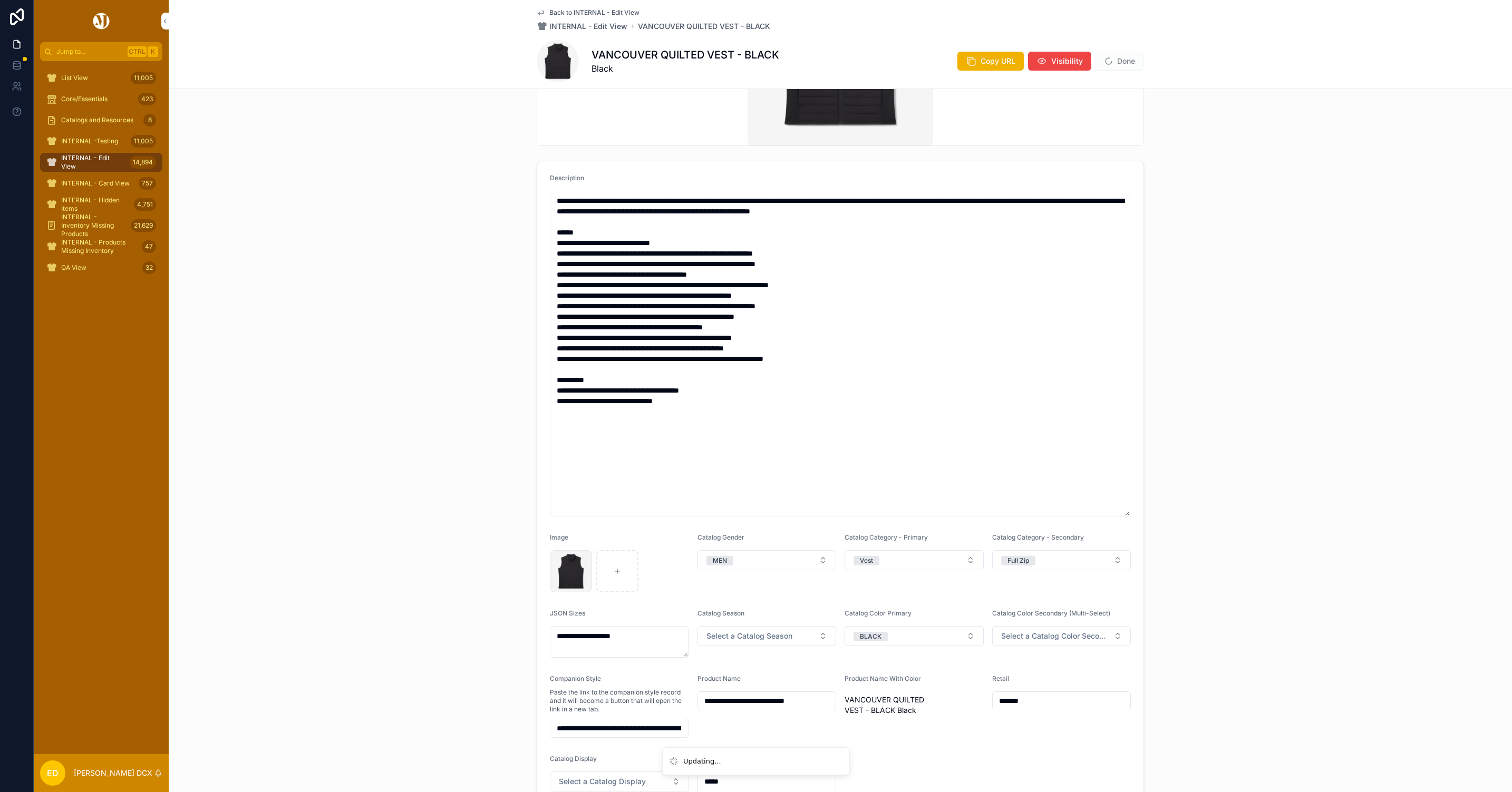
click at [992, 65] on span "Copy URL" at bounding box center [998, 61] width 35 height 11
click at [1121, 58] on button "Done" at bounding box center [1120, 61] width 48 height 19
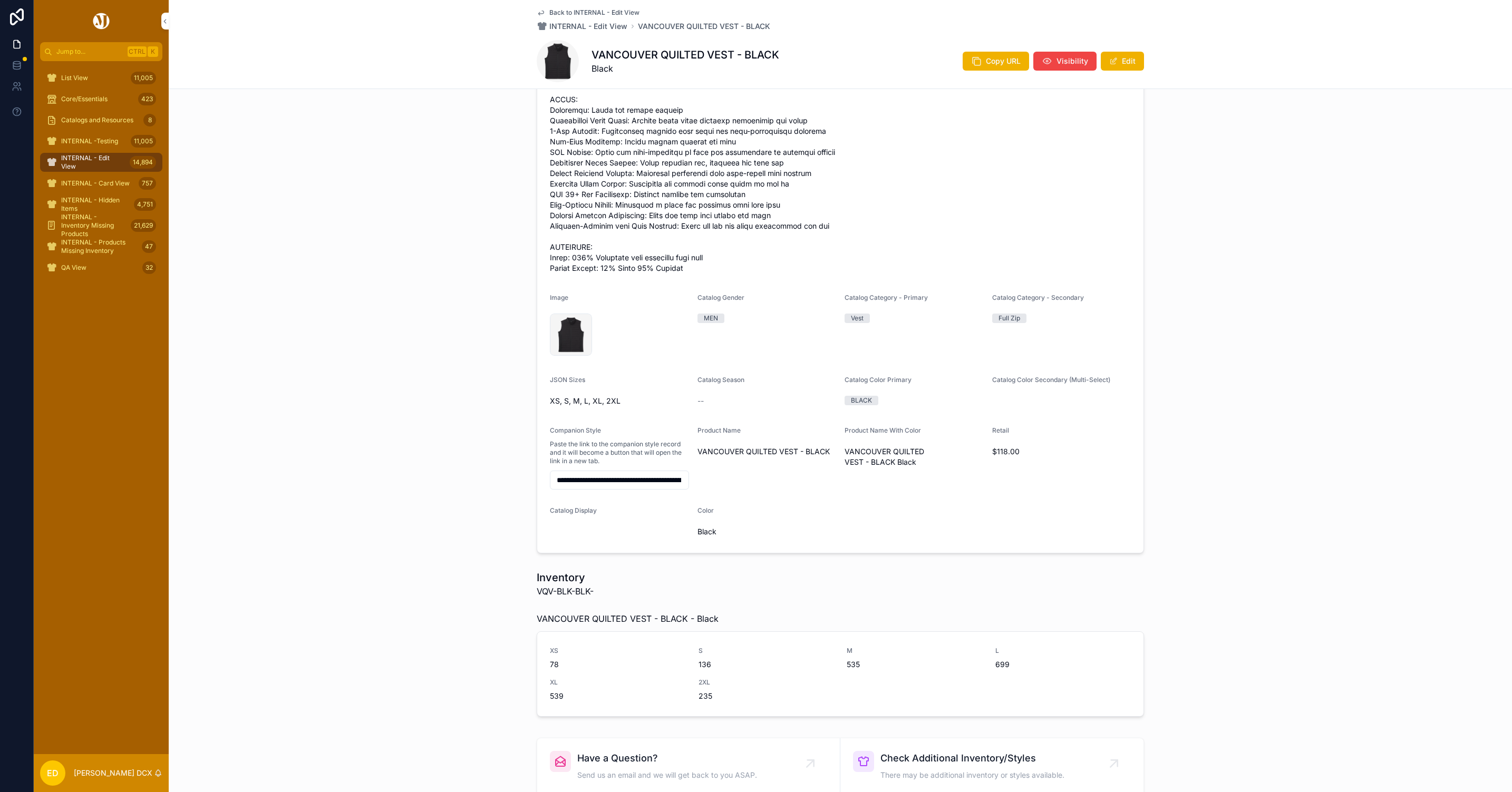
scroll to position [286, 0]
drag, startPoint x: 680, startPoint y: 620, endPoint x: 525, endPoint y: 620, distance: 155.0
click at [530, 620] on div "VANCOUVER QUILTED VEST - BLACK - Black XS 78 S 136 M 535 L 699 XL 539 2XL 235" at bounding box center [840, 670] width 620 height 117
copy span "VANCOUVER QUILTED VEST - BLACK"
click at [93, 78] on div "List View 11,005" at bounding box center [101, 78] width 109 height 17
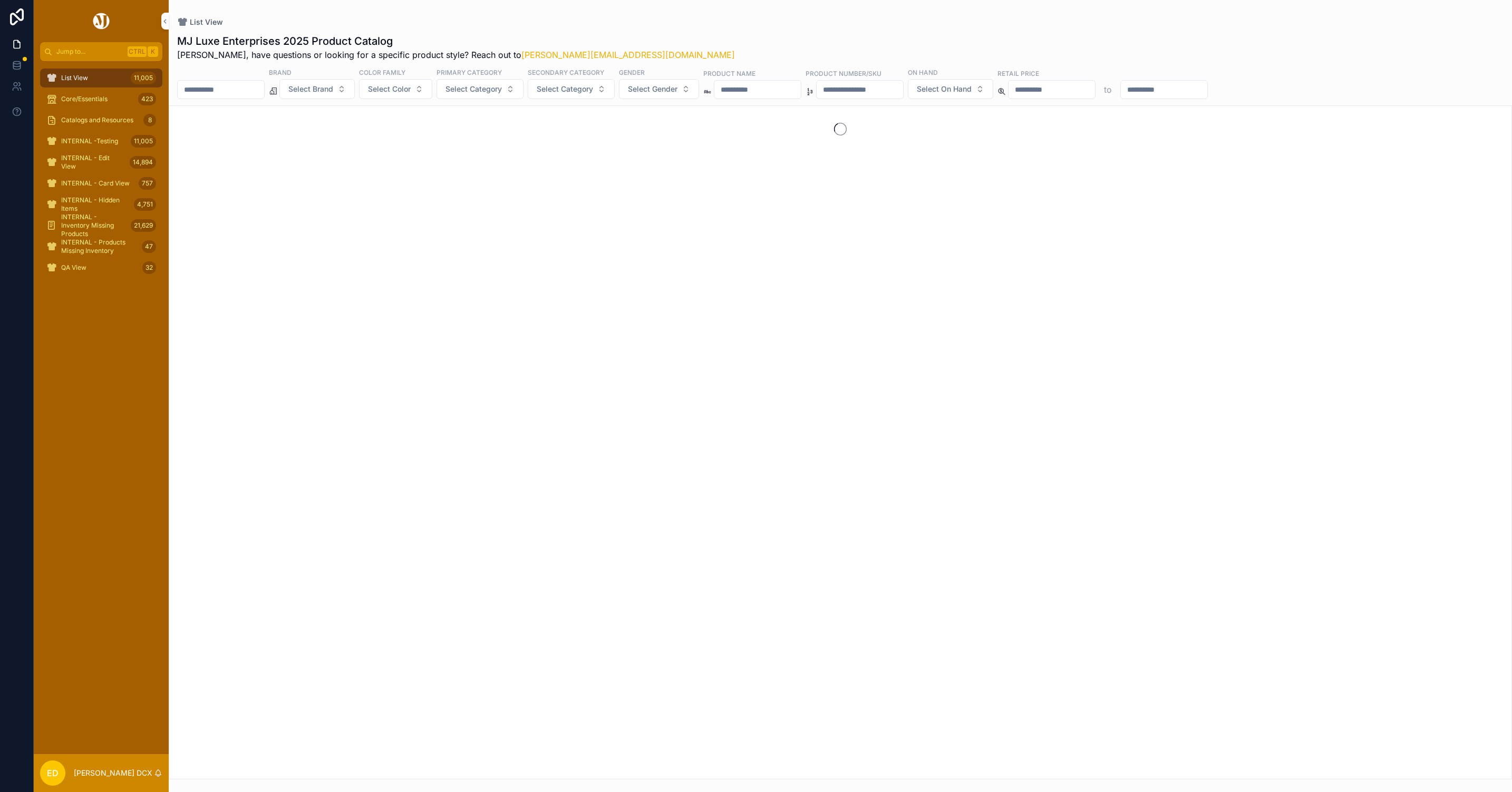
click at [802, 77] on div "Product Name" at bounding box center [753, 74] width 98 height 11
click at [799, 84] on input "scrollable content" at bounding box center [757, 90] width 87 height 15
paste input "**********"
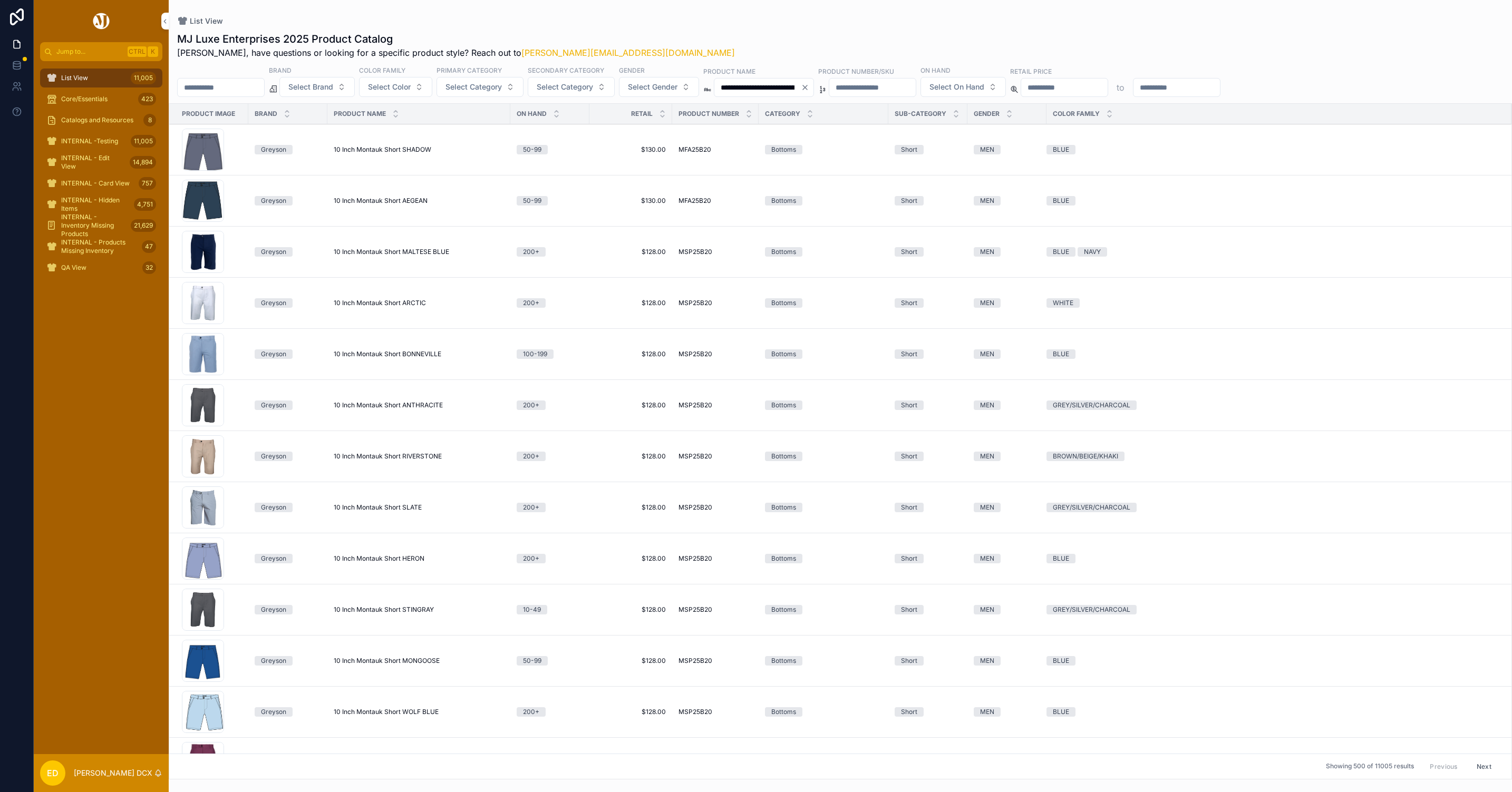
scroll to position [0, 34]
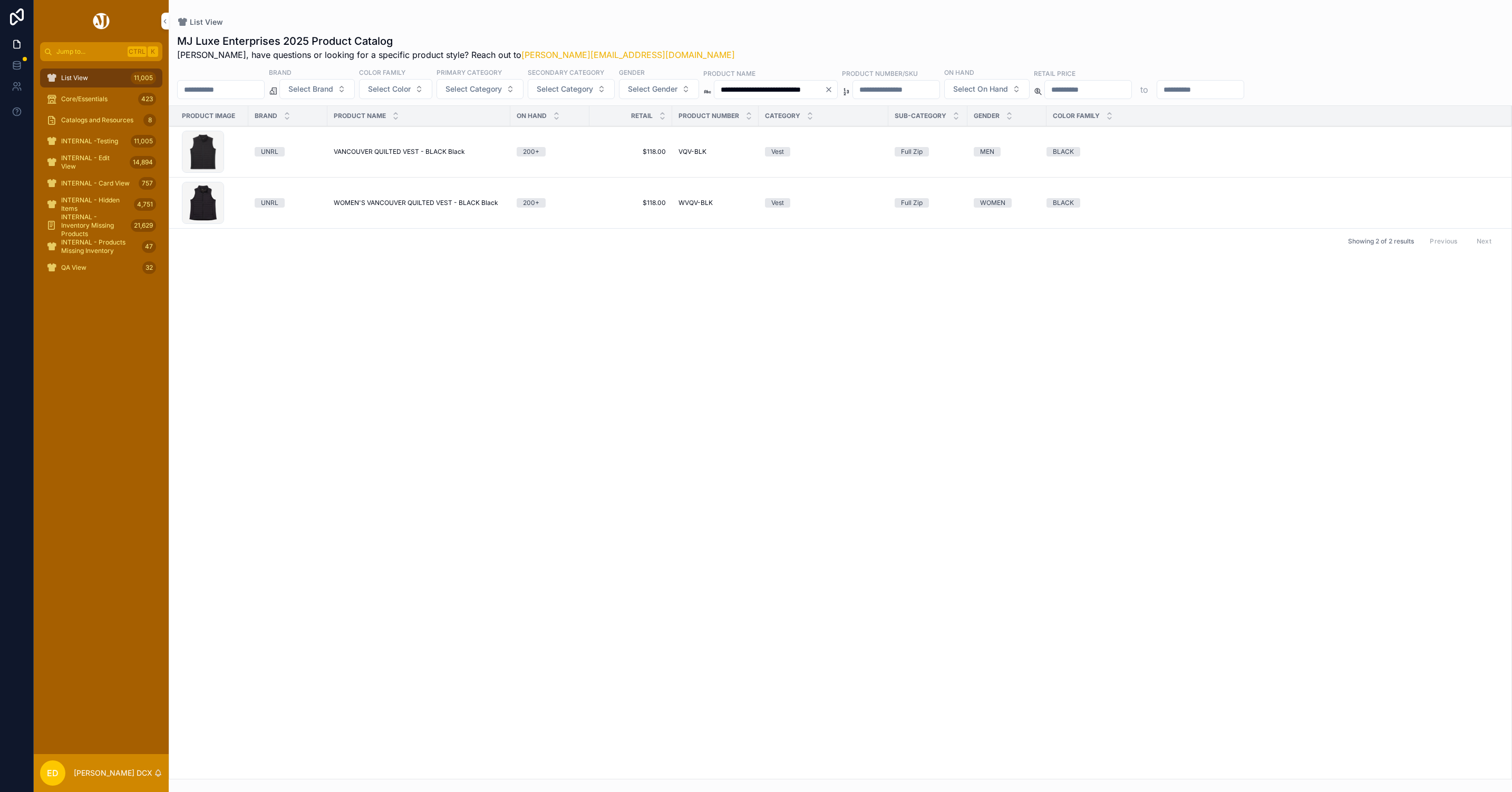
type input "**********"
click at [410, 152] on span "VANCOUVER QUILTED VEST - BLACK Black" at bounding box center [399, 152] width 132 height 9
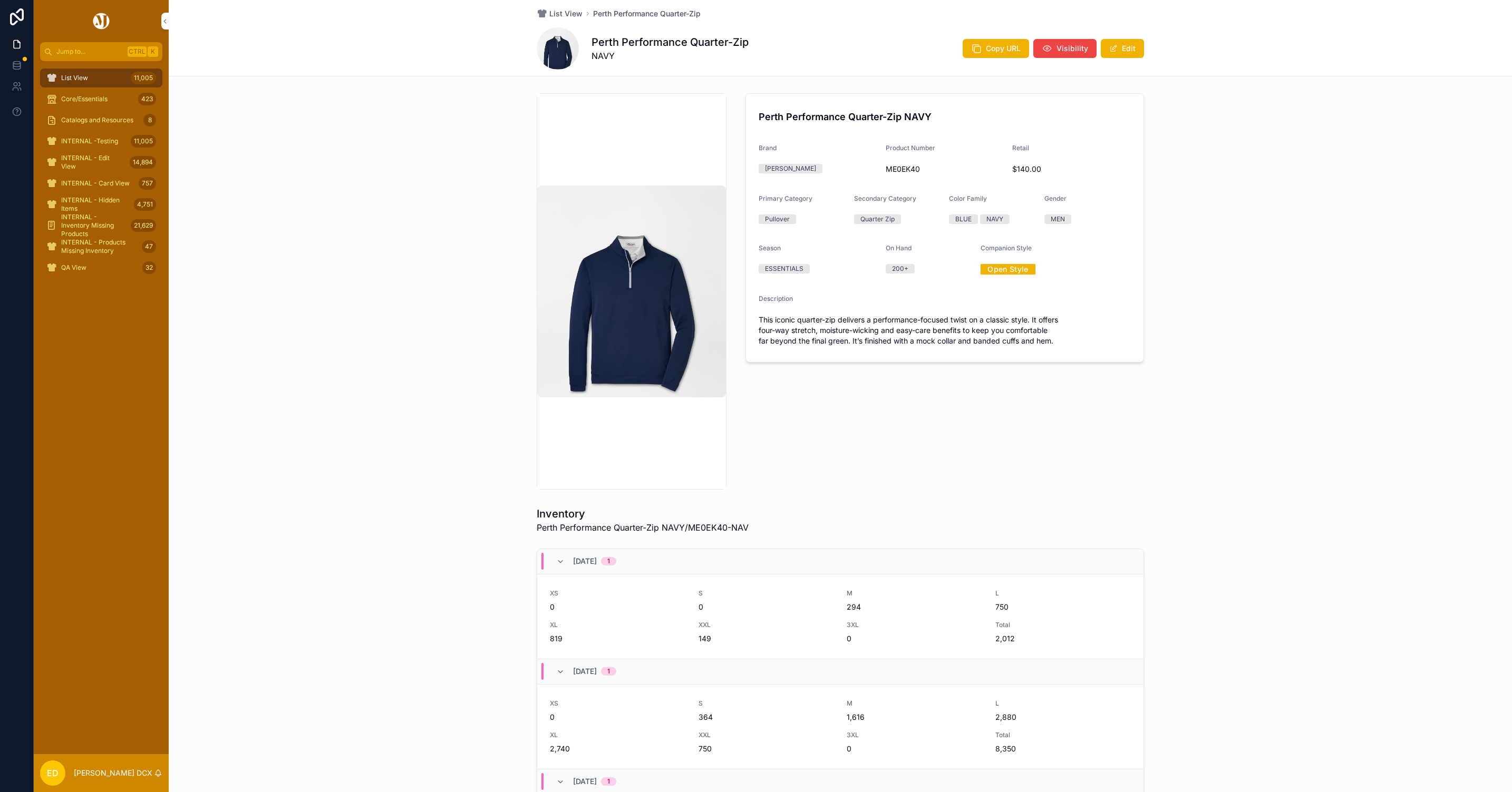
click at [899, 165] on span "ME0EK40" at bounding box center [945, 169] width 119 height 11
copy span "ME0EK40"
click at [1119, 48] on button "Edit" at bounding box center [1123, 48] width 43 height 19
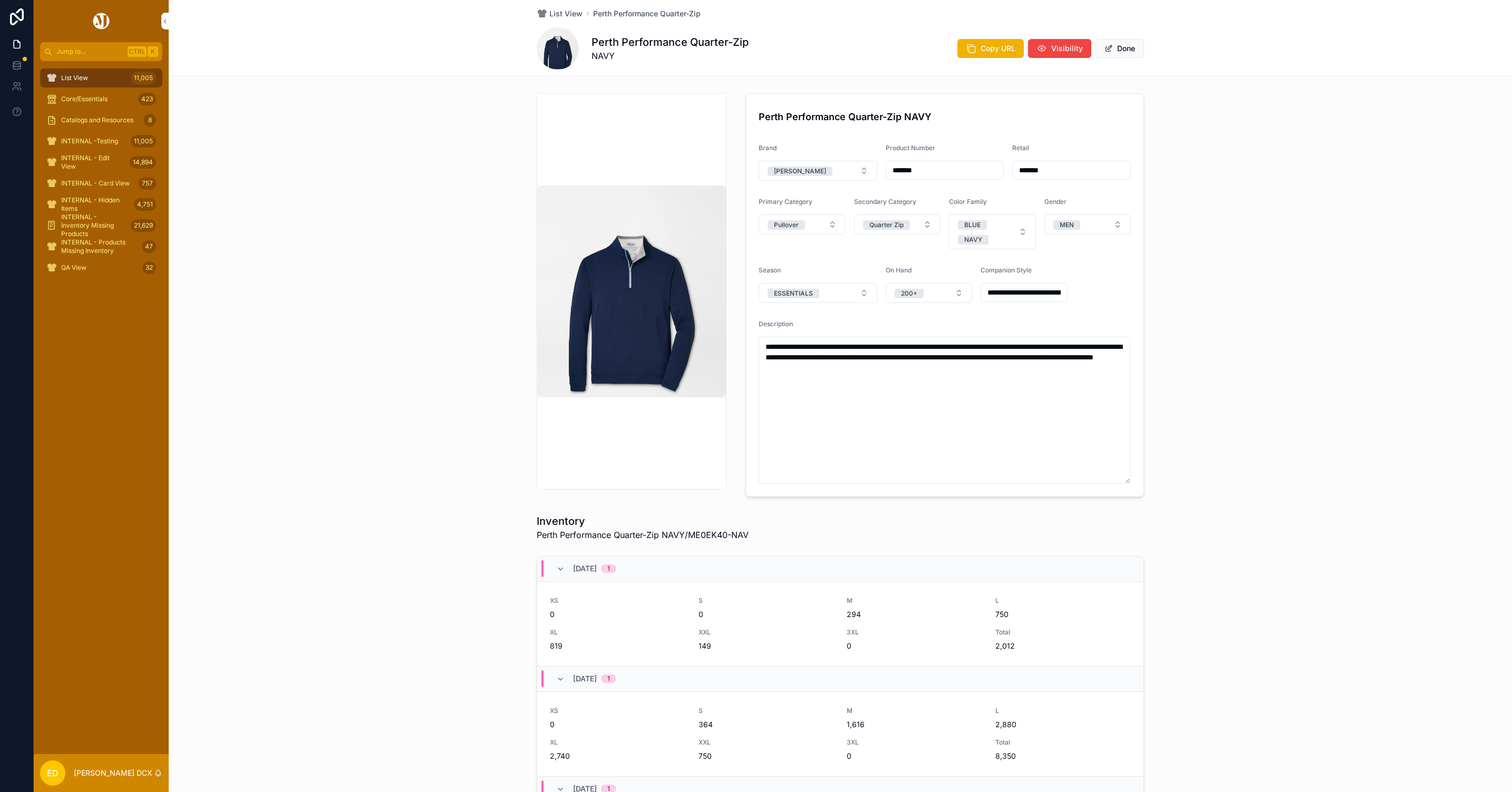
click at [1030, 293] on input "**********" at bounding box center [1024, 293] width 86 height 15
click at [1227, 281] on div "**********" at bounding box center [840, 295] width 1343 height 412
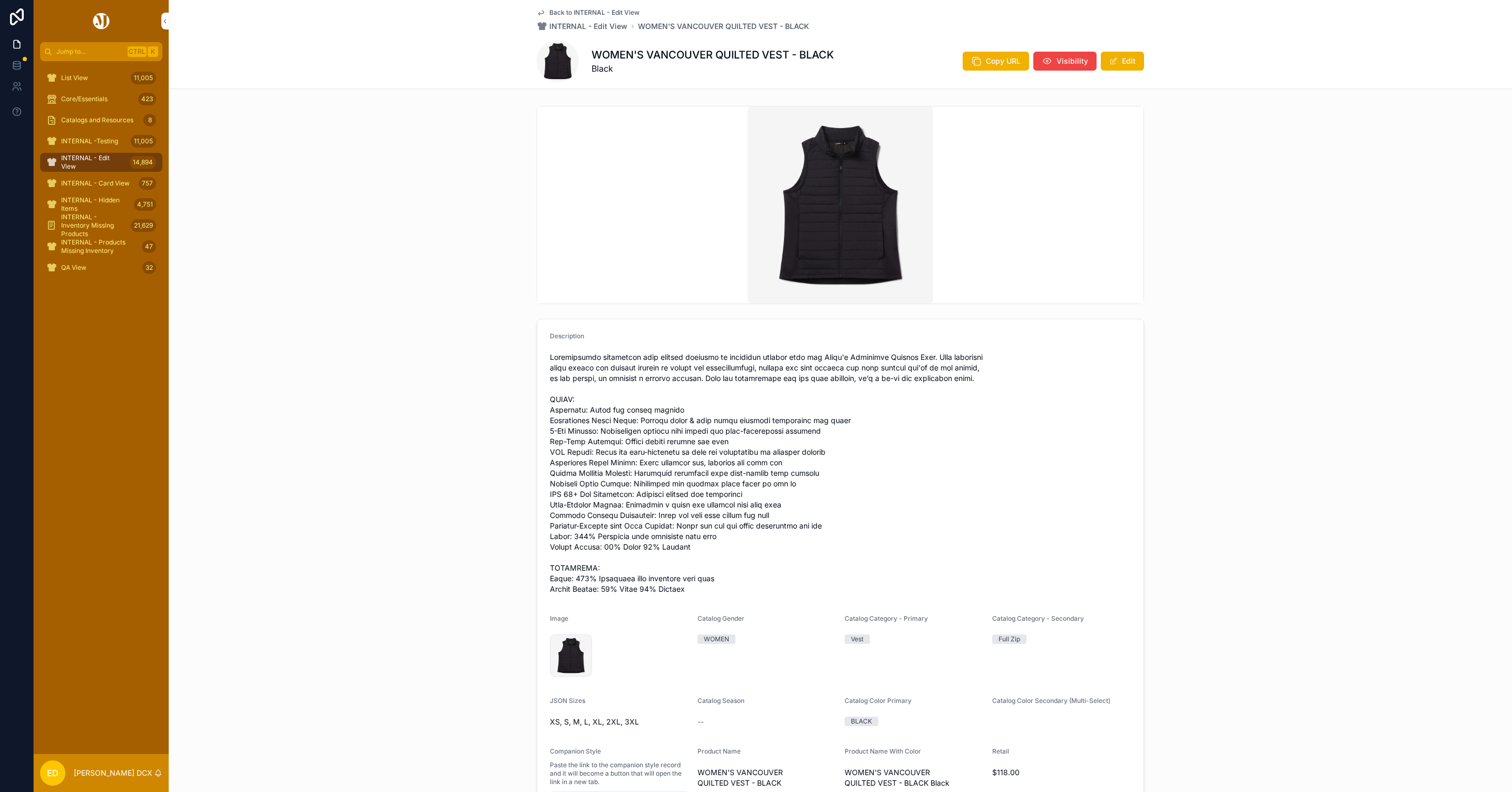
click at [986, 60] on span "Copy URL" at bounding box center [1003, 61] width 35 height 11
click at [1121, 65] on button "Edit" at bounding box center [1123, 61] width 43 height 19
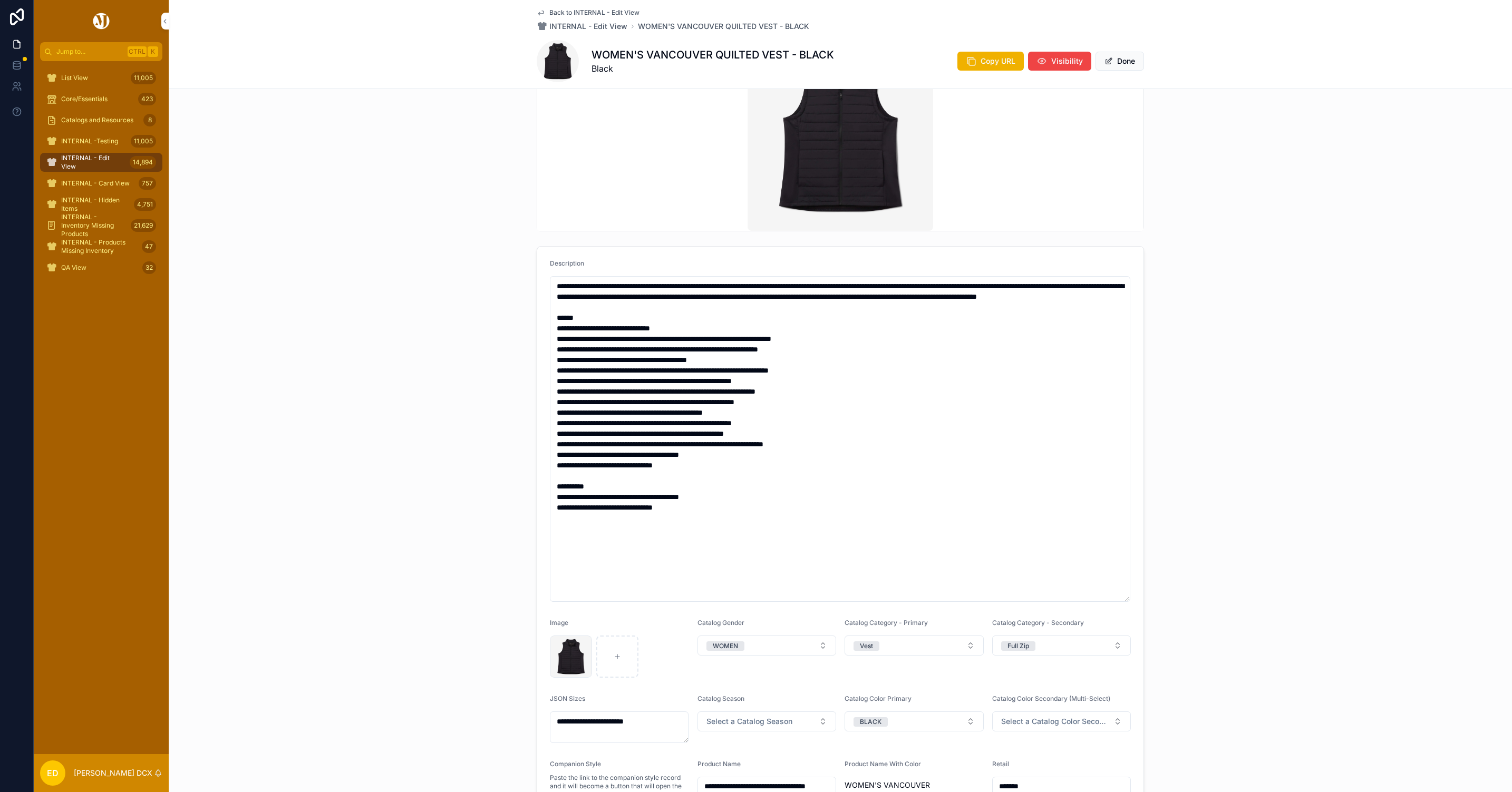
scroll to position [475, 0]
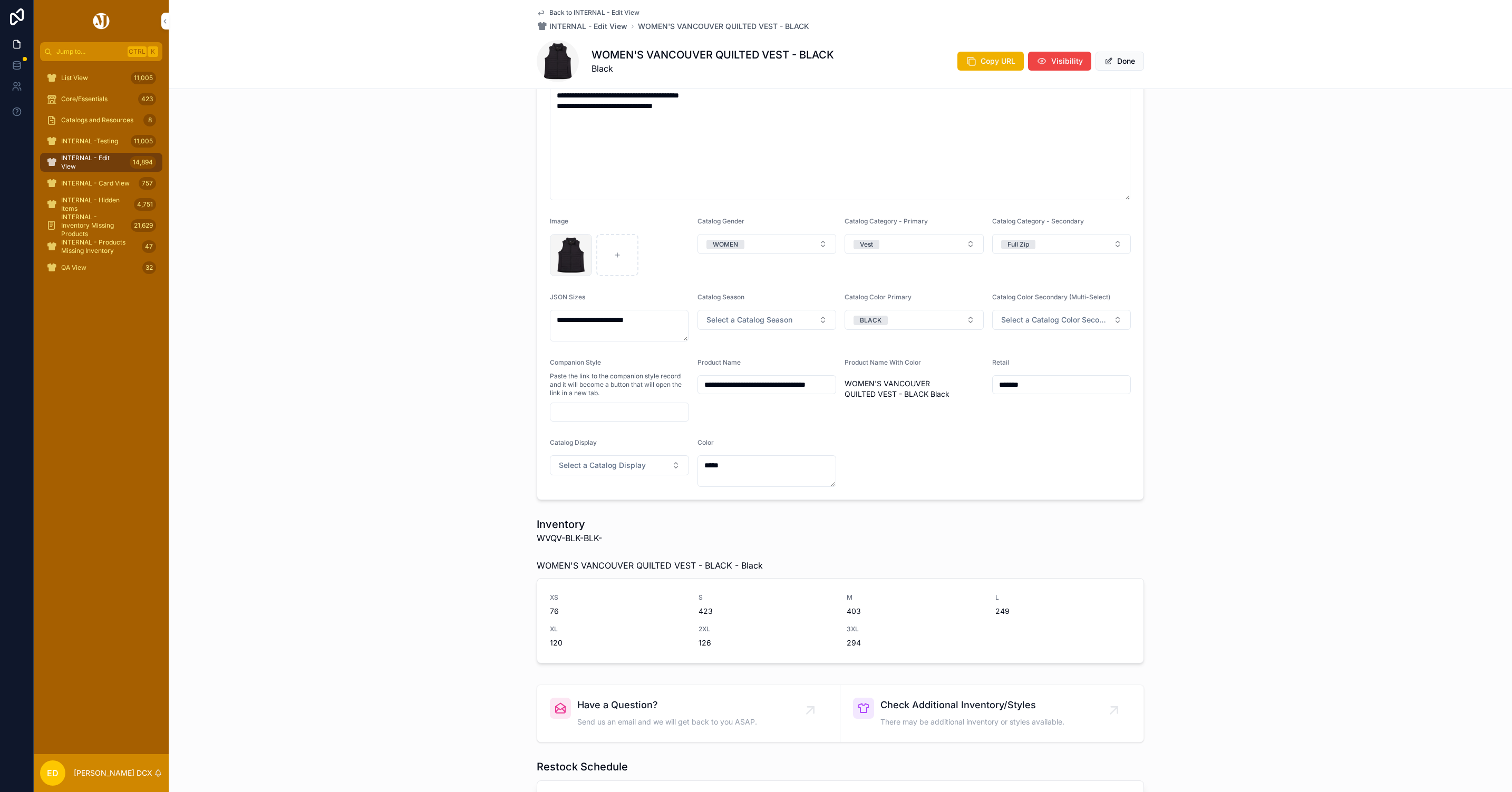
click at [560, 409] on input "scrollable content" at bounding box center [620, 412] width 138 height 15
paste input "**********"
type input "**********"
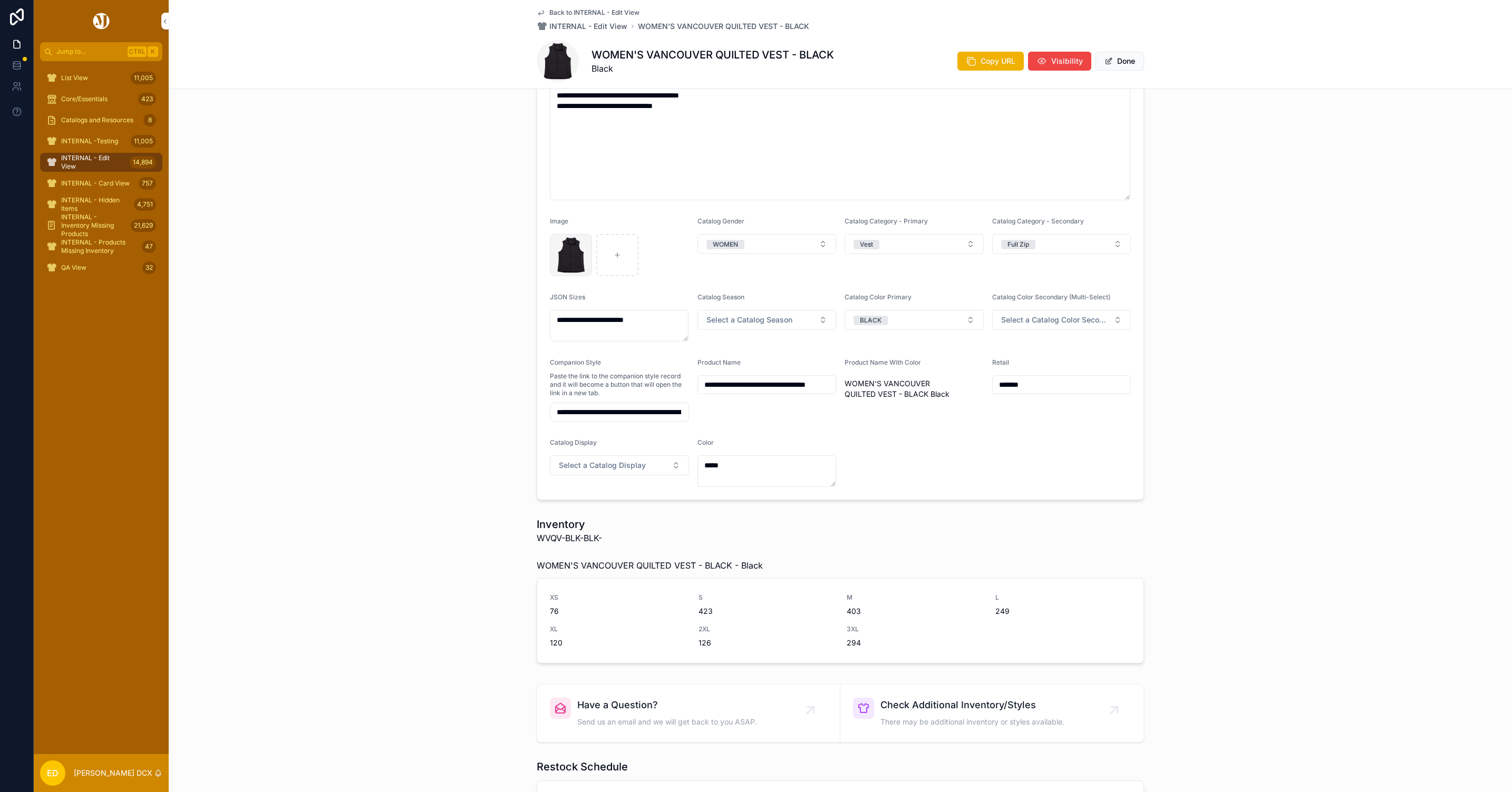
click at [1131, 58] on button "Done" at bounding box center [1120, 61] width 48 height 19
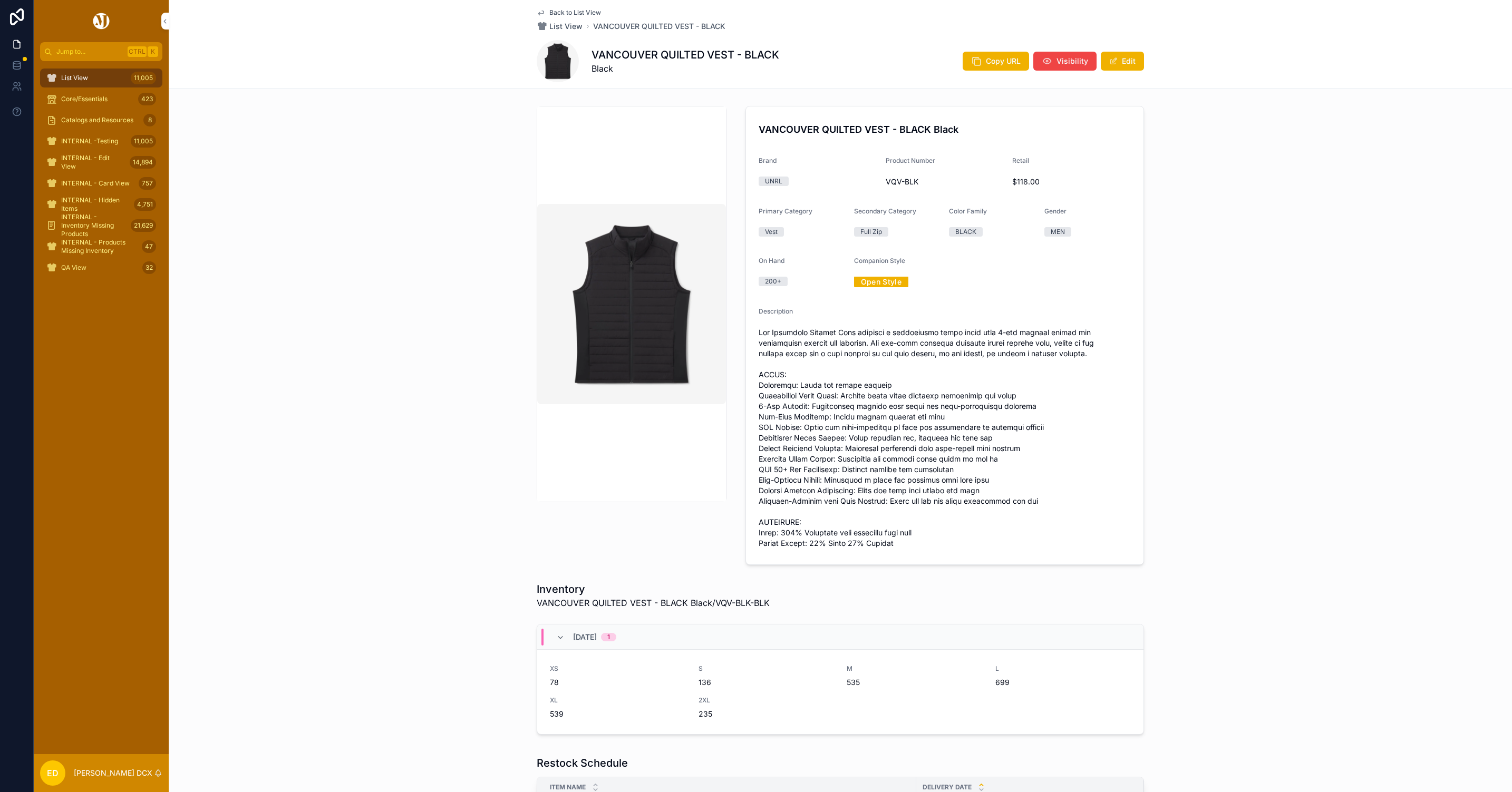
click at [881, 286] on link "Open Style" at bounding box center [882, 282] width 55 height 16
click at [990, 64] on span "Copy URL" at bounding box center [1003, 61] width 35 height 11
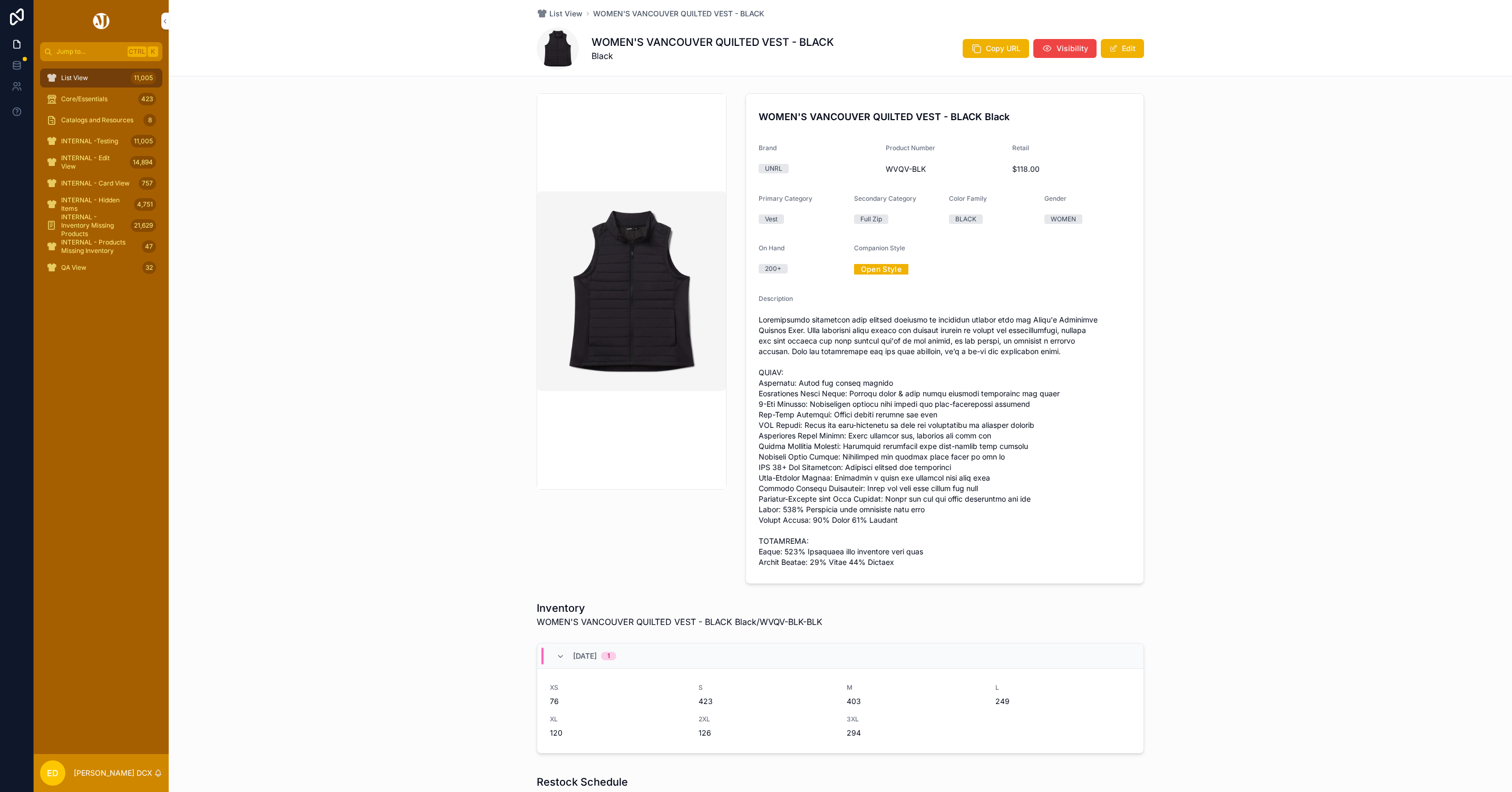
click at [875, 267] on link "Open Style" at bounding box center [882, 269] width 55 height 16
